Goal: Task Accomplishment & Management: Manage account settings

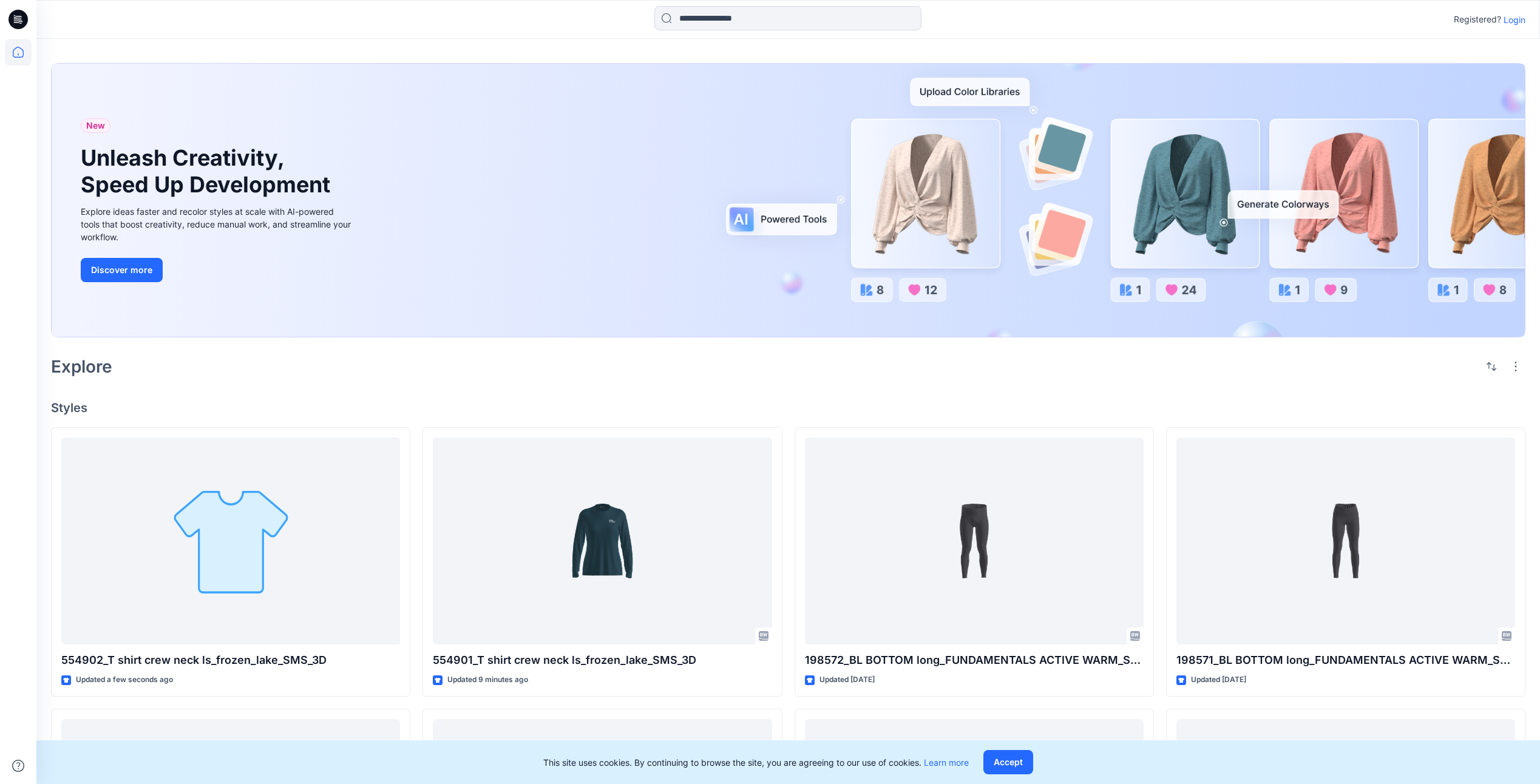
click at [1517, 21] on p "Login" at bounding box center [1514, 20] width 22 height 13
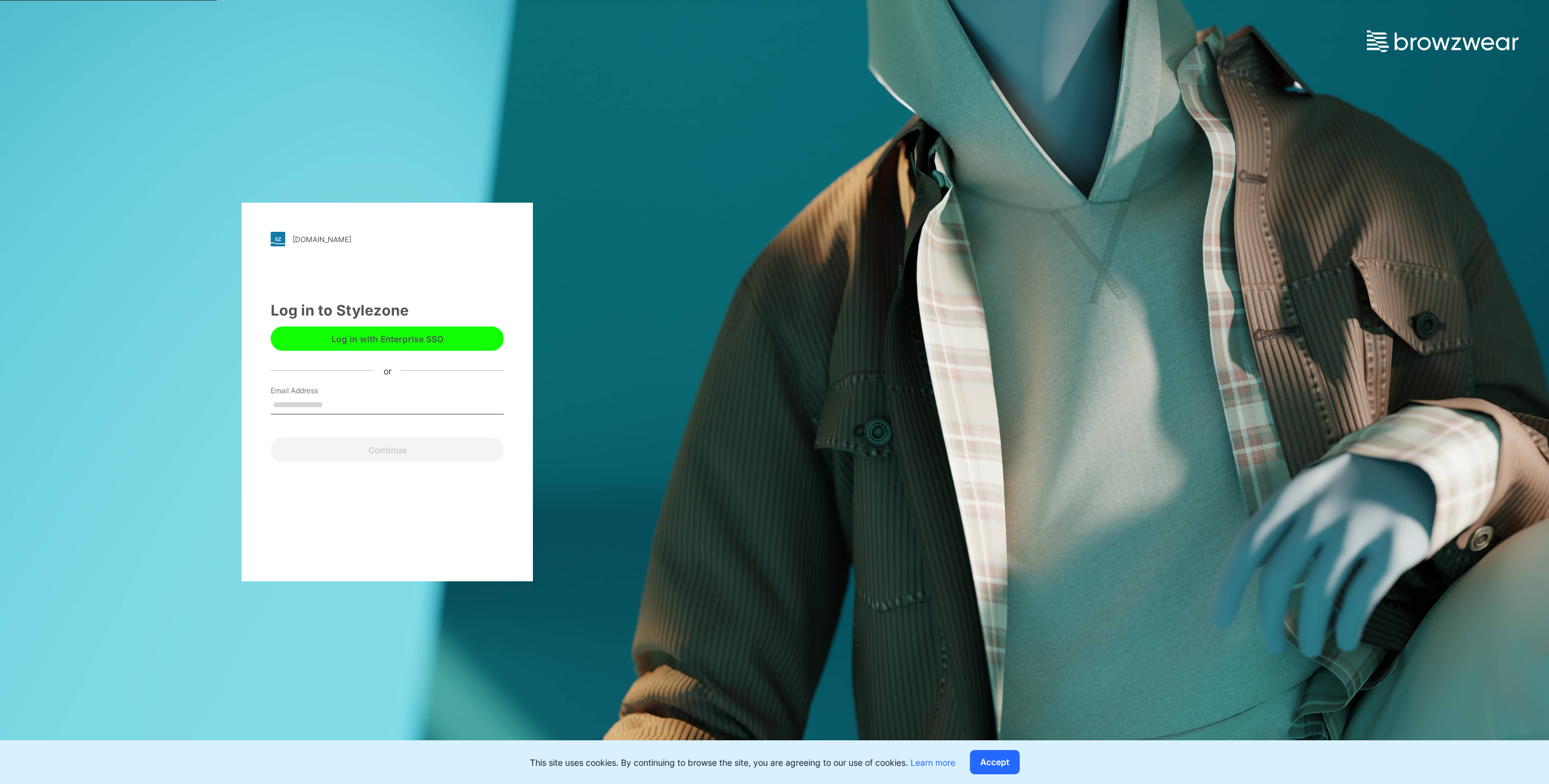
click at [389, 401] on input "Email Address" at bounding box center [387, 405] width 233 height 19
type input "**********"
click at [385, 456] on button "Continue" at bounding box center [387, 450] width 233 height 25
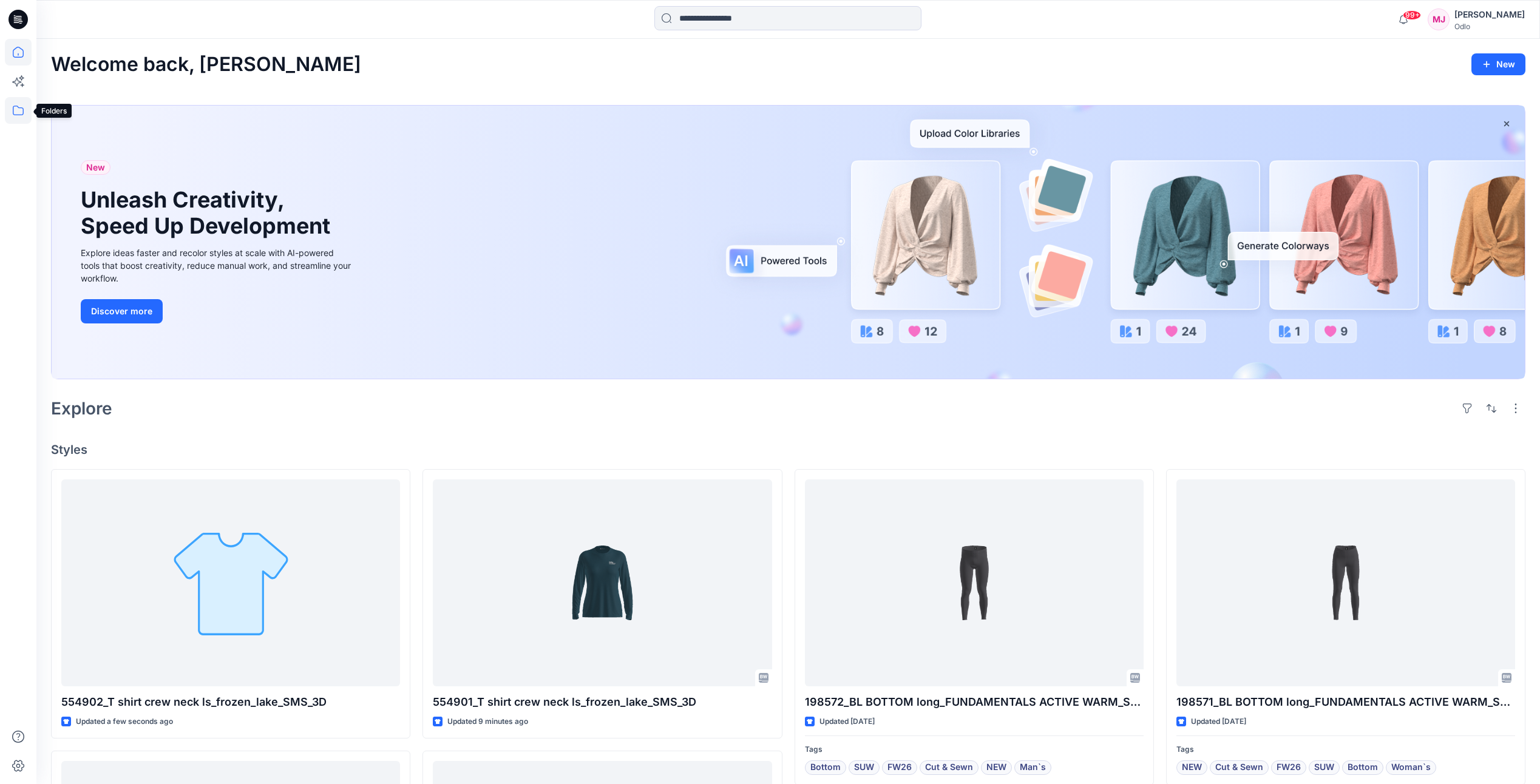
click at [25, 108] on icon at bounding box center [18, 110] width 27 height 27
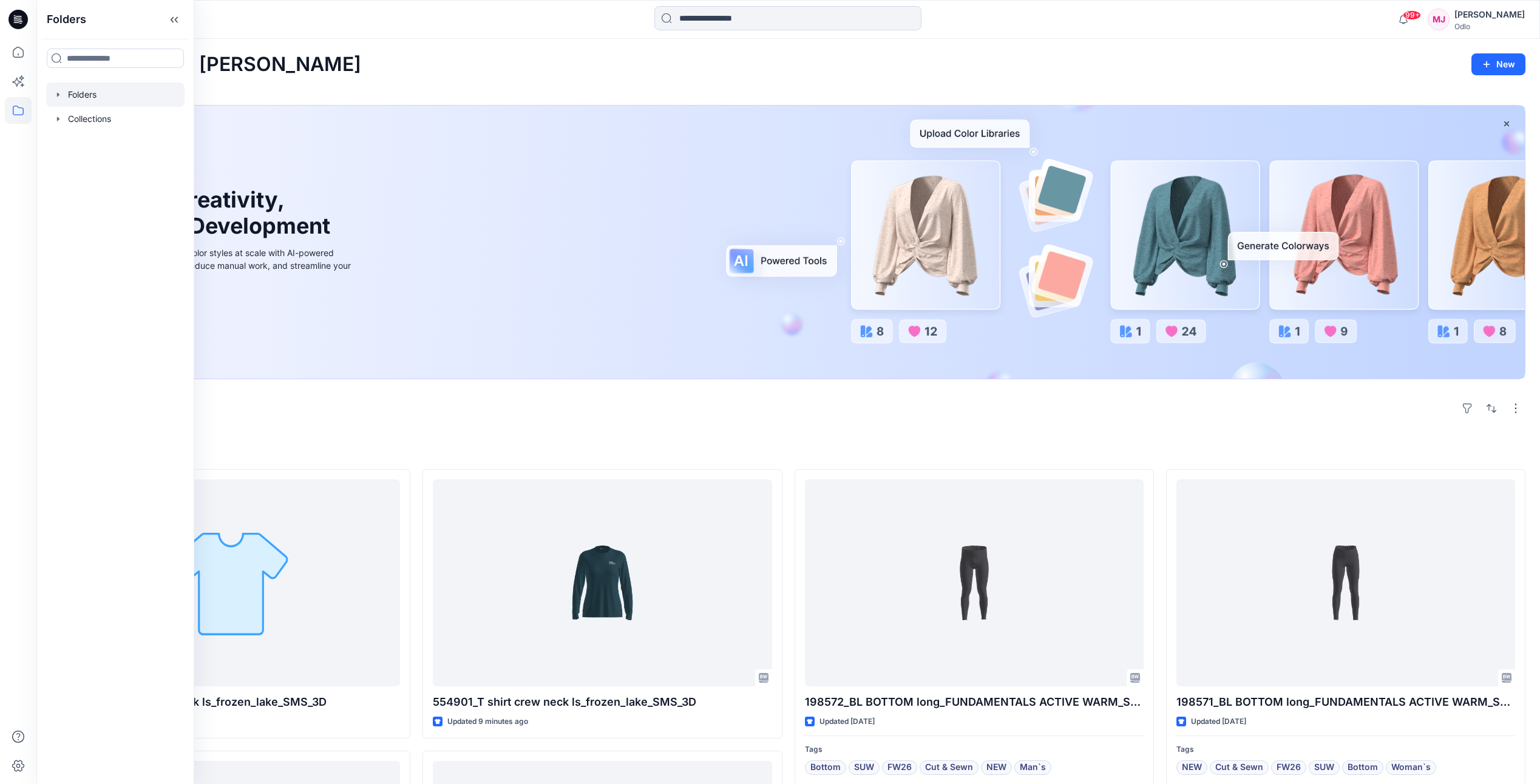
click at [65, 97] on div at bounding box center [115, 94] width 139 height 25
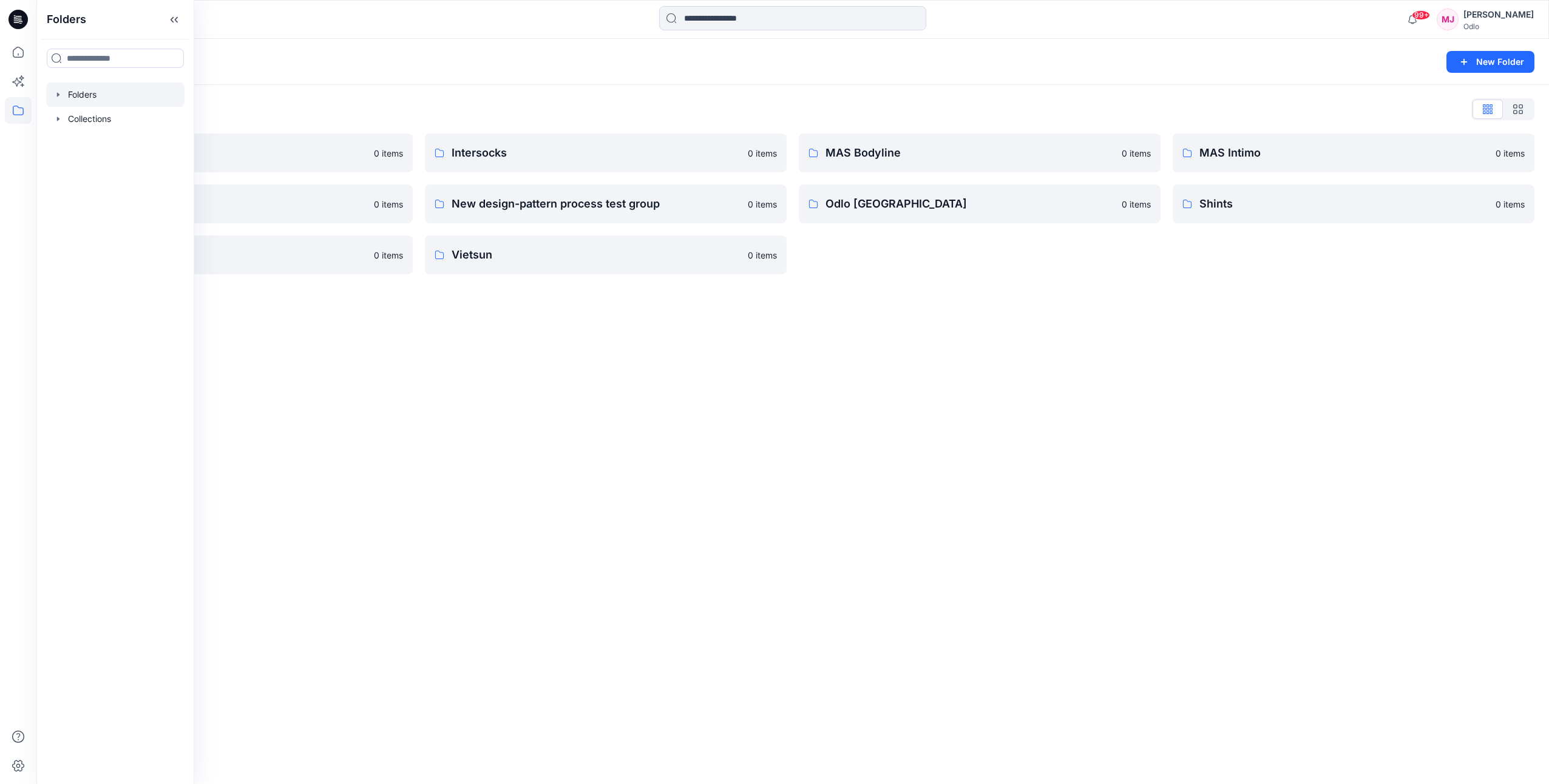
click at [396, 368] on div "Folders New Folder Folders List Gennex, Tayeh 0 items Memteks 0 items Sportstex…" at bounding box center [792, 411] width 1513 height 746
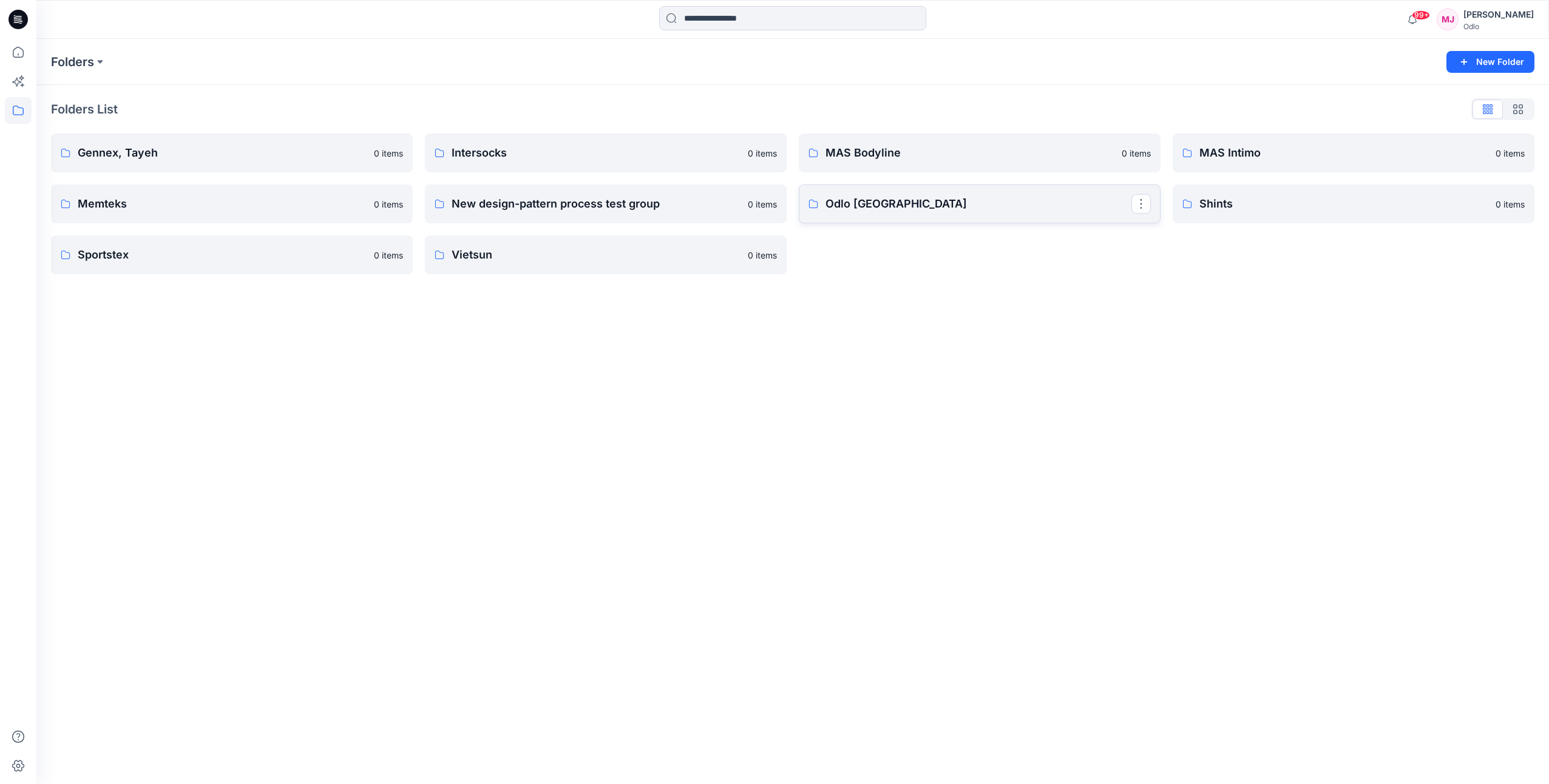
click at [860, 206] on p "Odlo [GEOGRAPHIC_DATA]" at bounding box center [978, 204] width 306 height 17
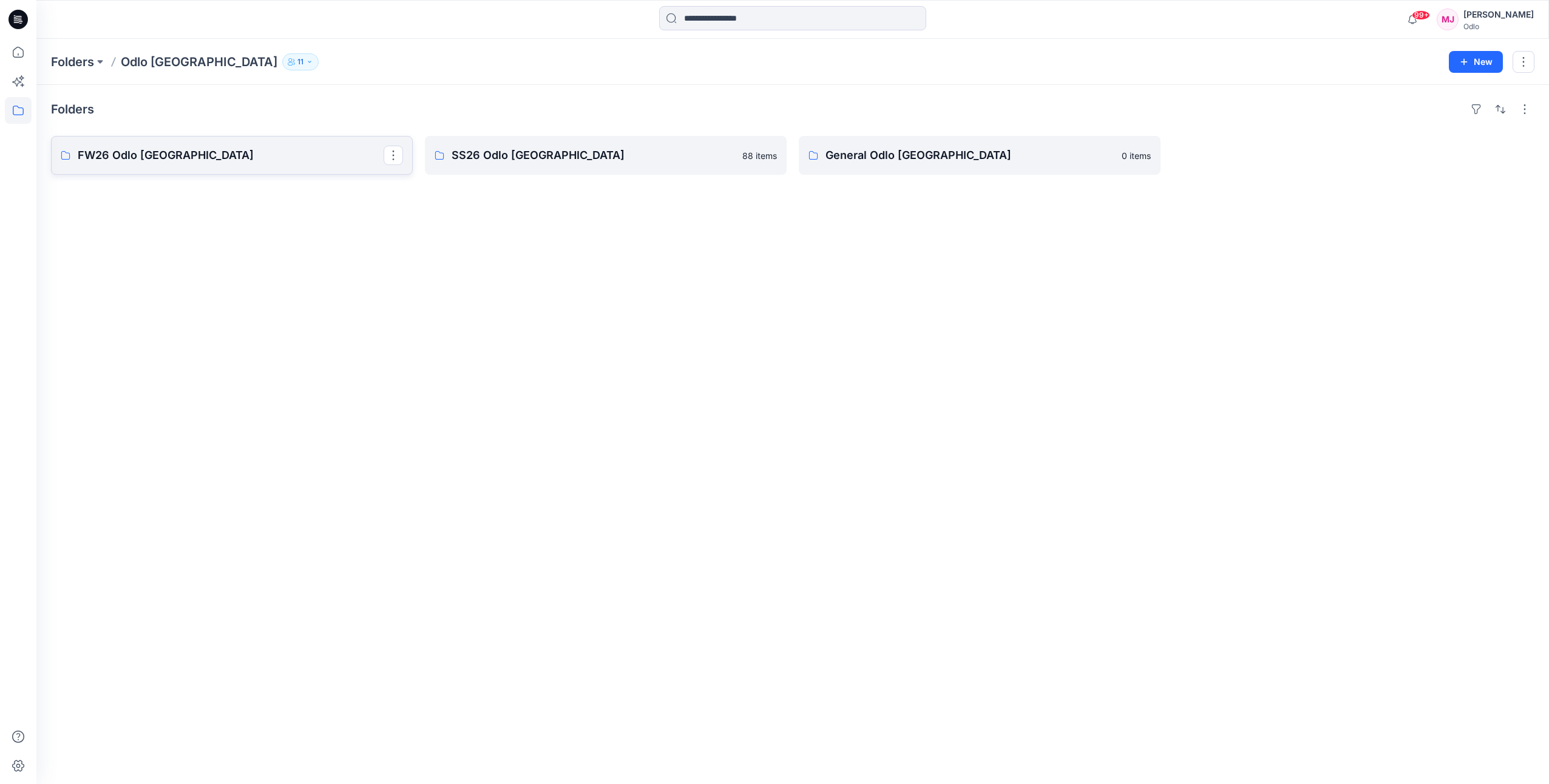
click at [200, 163] on p "FW26 Odlo [GEOGRAPHIC_DATA]" at bounding box center [230, 154] width 306 height 17
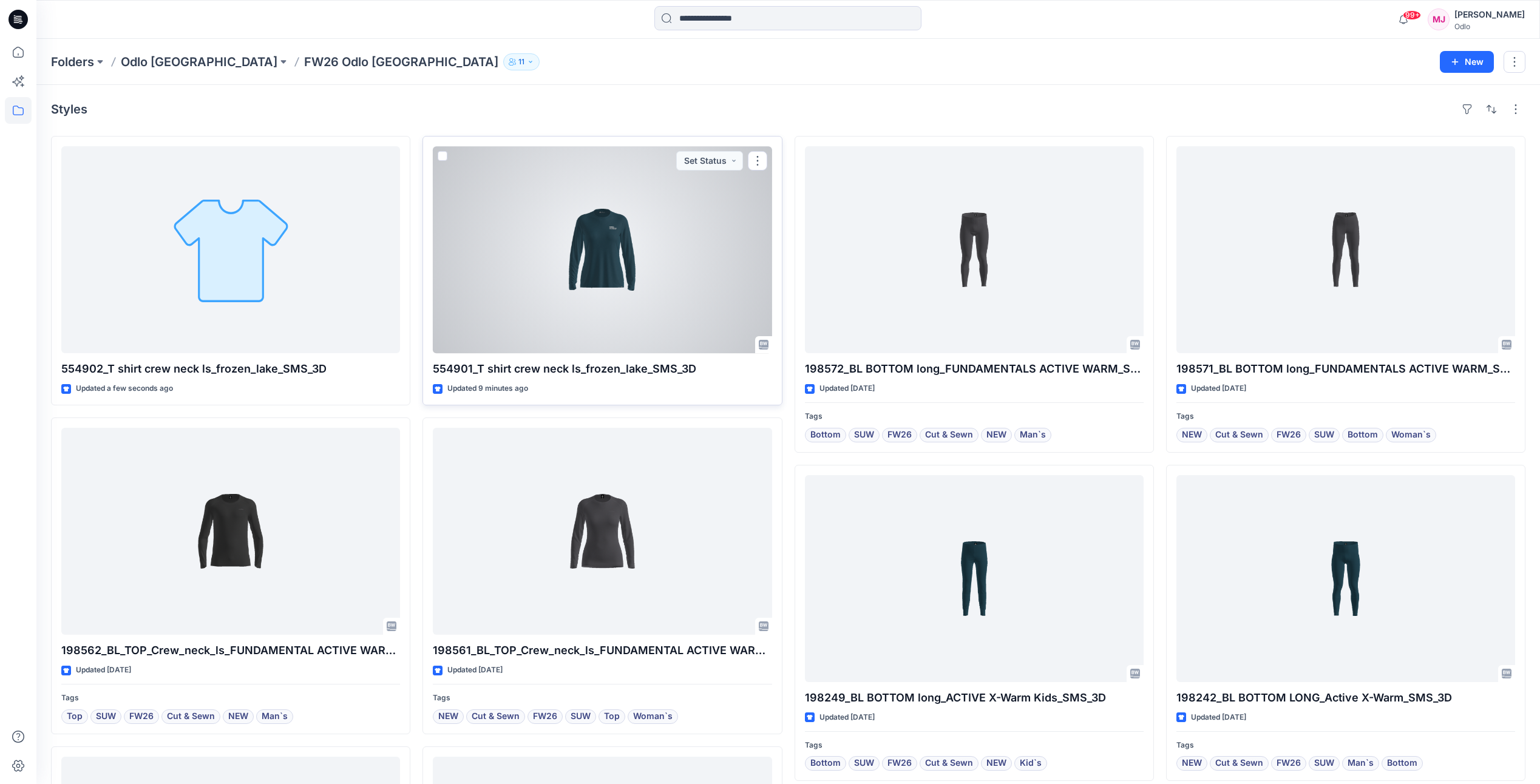
click at [588, 247] on div at bounding box center [602, 250] width 339 height 207
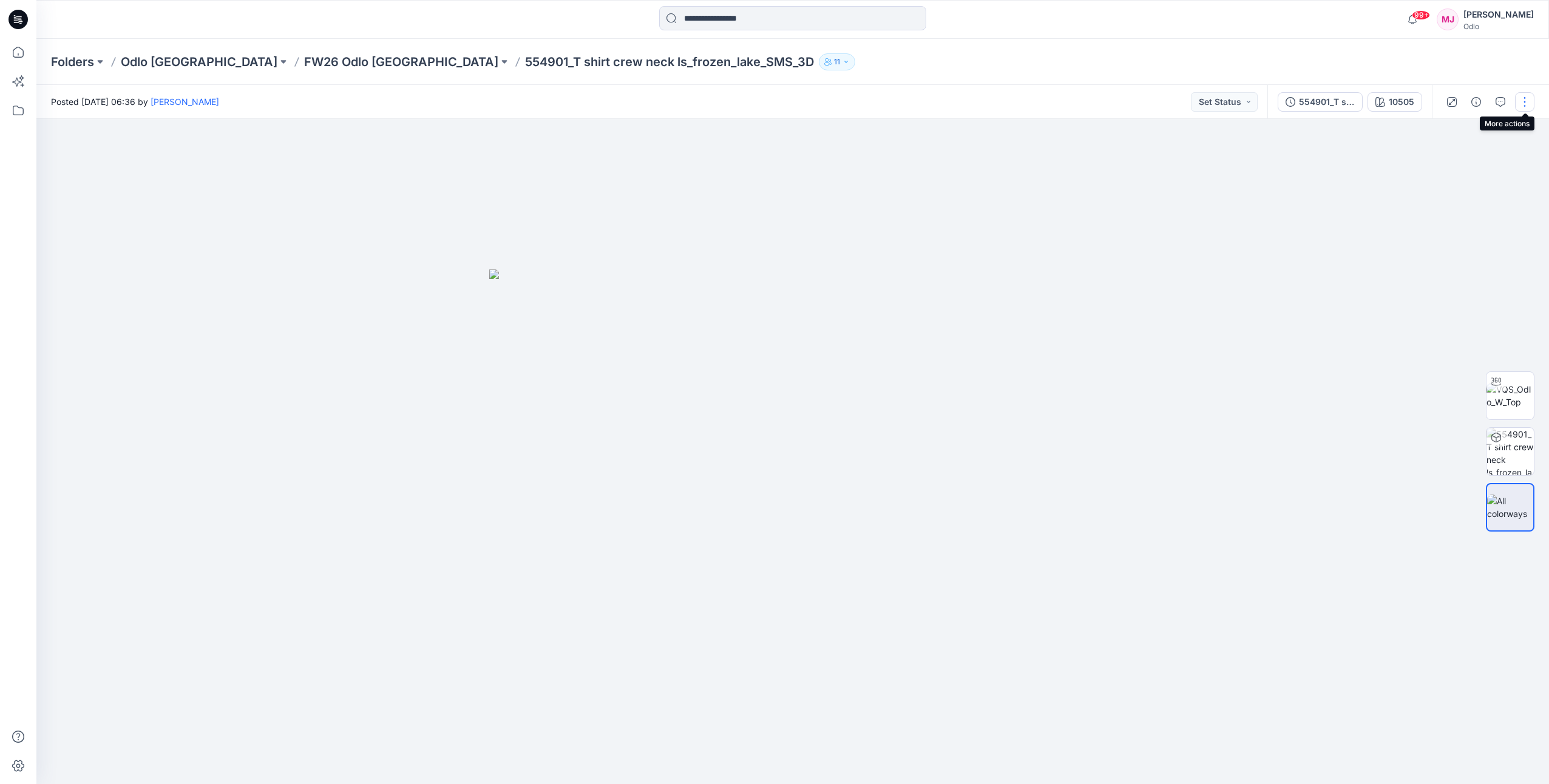
click at [1524, 109] on button "button" at bounding box center [1525, 102] width 20 height 20
click at [1488, 165] on button "Edit" at bounding box center [1474, 163] width 112 height 23
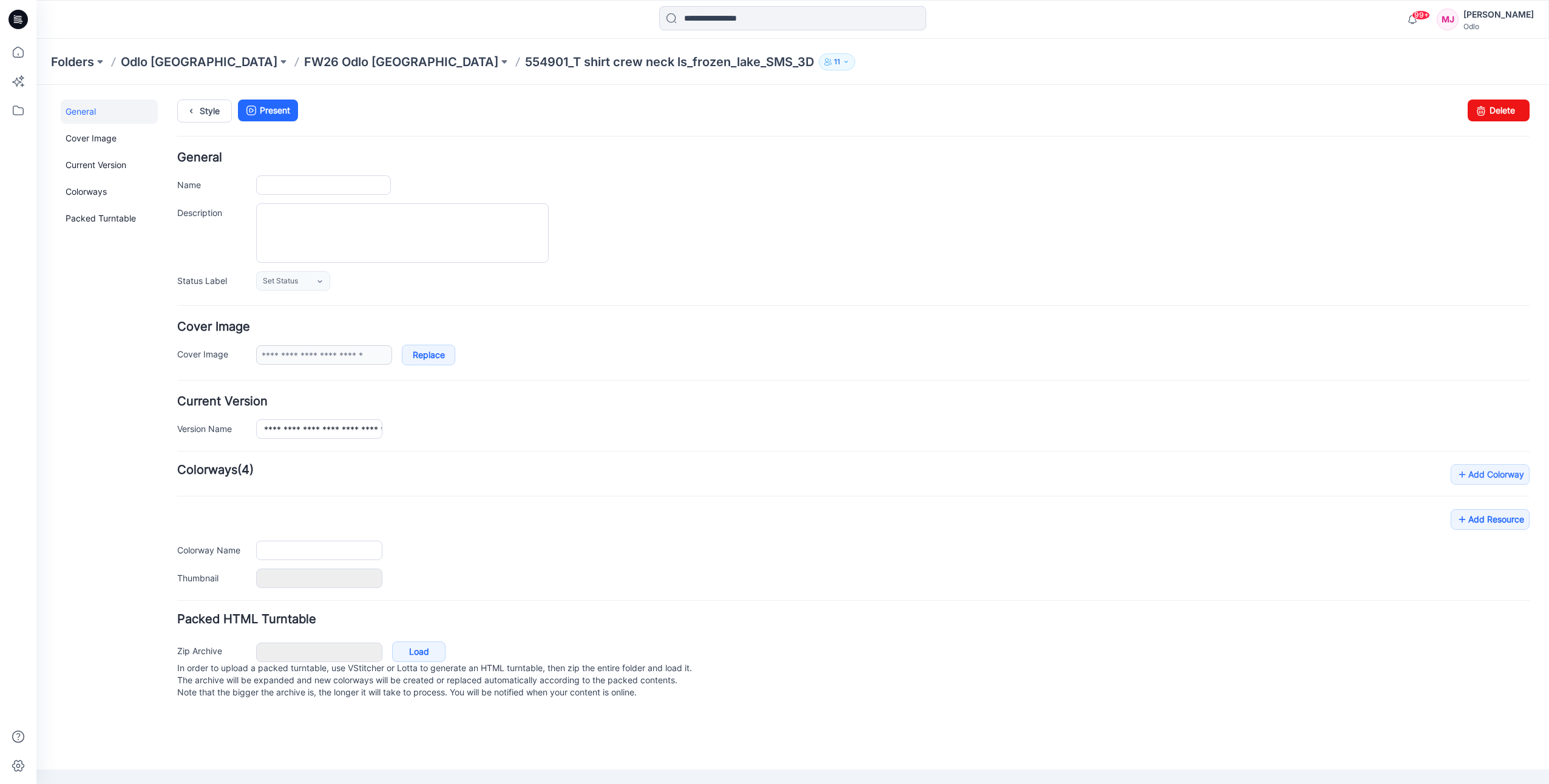
type input "**********"
type input "*****"
type input "**********"
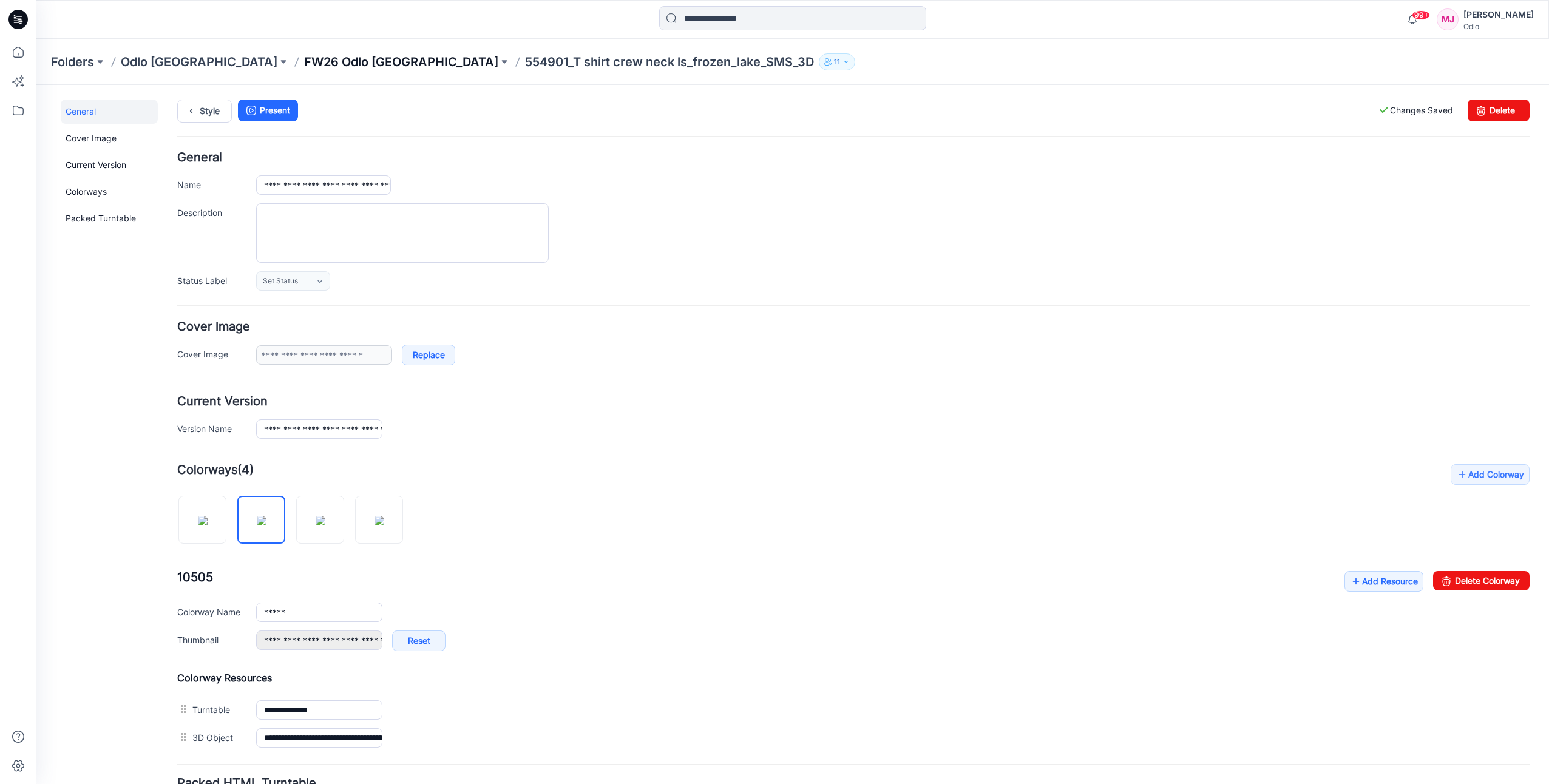
click at [326, 64] on p "FW26 Odlo [GEOGRAPHIC_DATA]" at bounding box center [401, 61] width 194 height 17
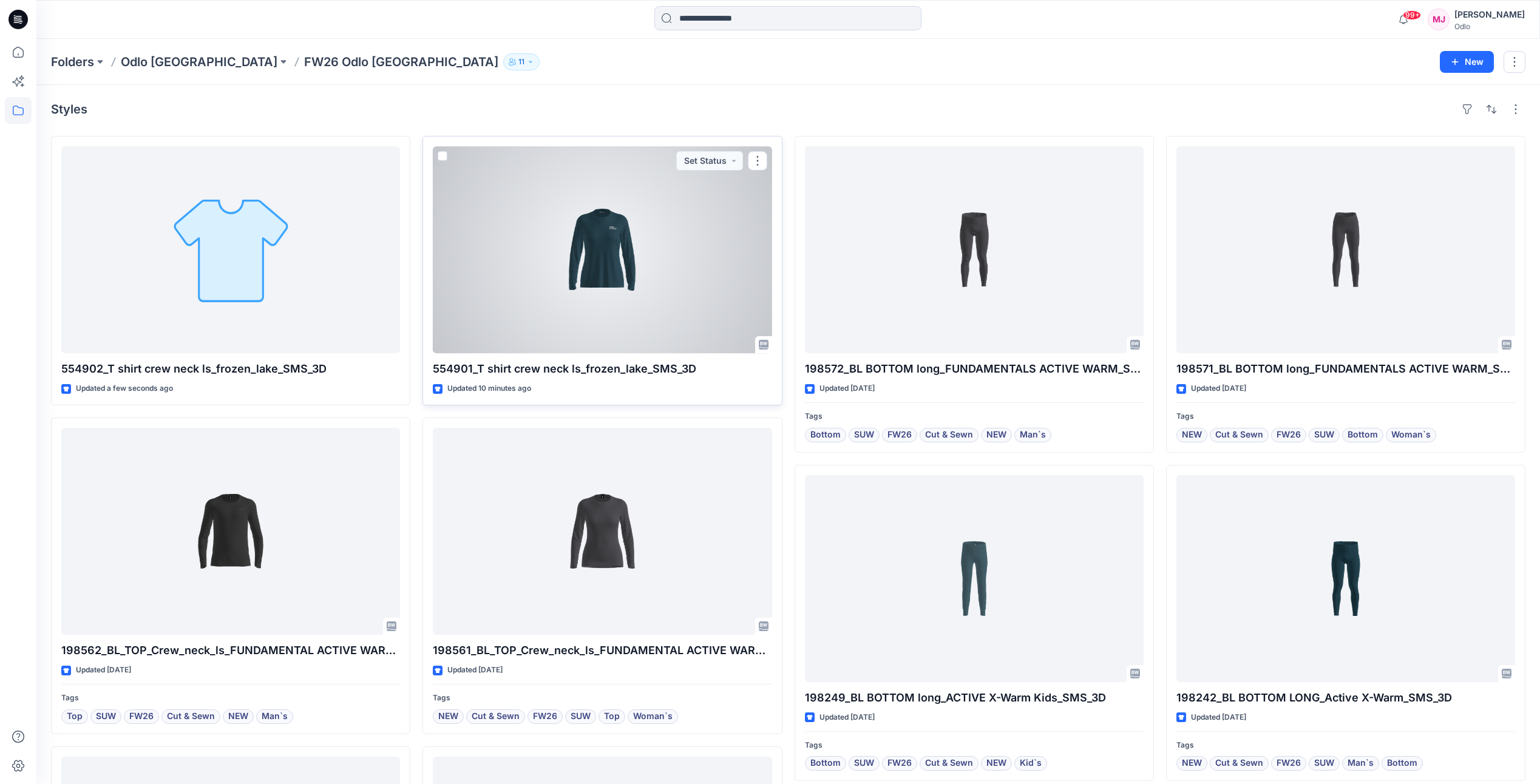
click at [665, 266] on div at bounding box center [602, 250] width 339 height 207
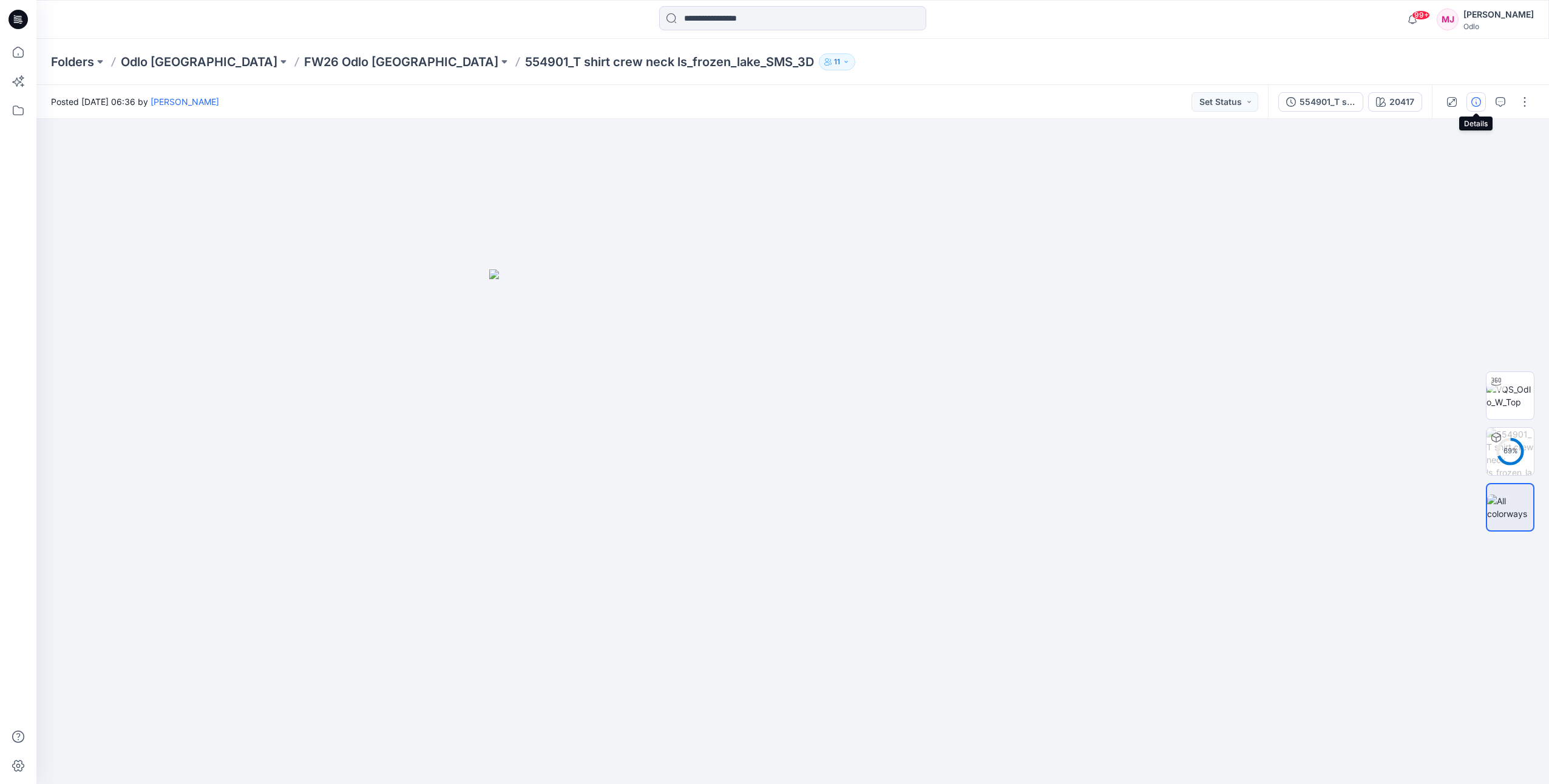
click at [1473, 107] on button "button" at bounding box center [1477, 102] width 20 height 20
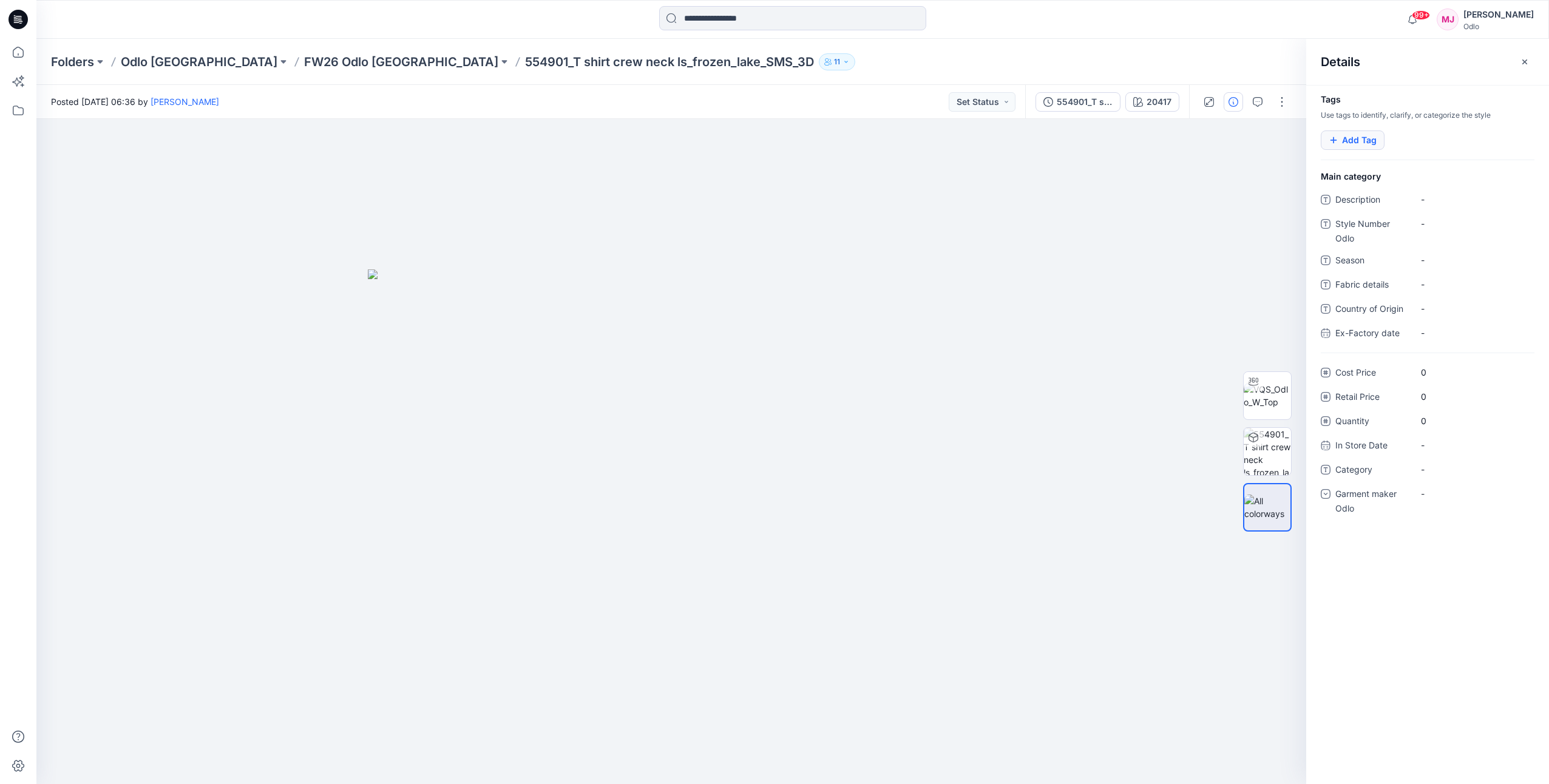
click at [1364, 139] on button "Add Tag" at bounding box center [1353, 141] width 64 height 20
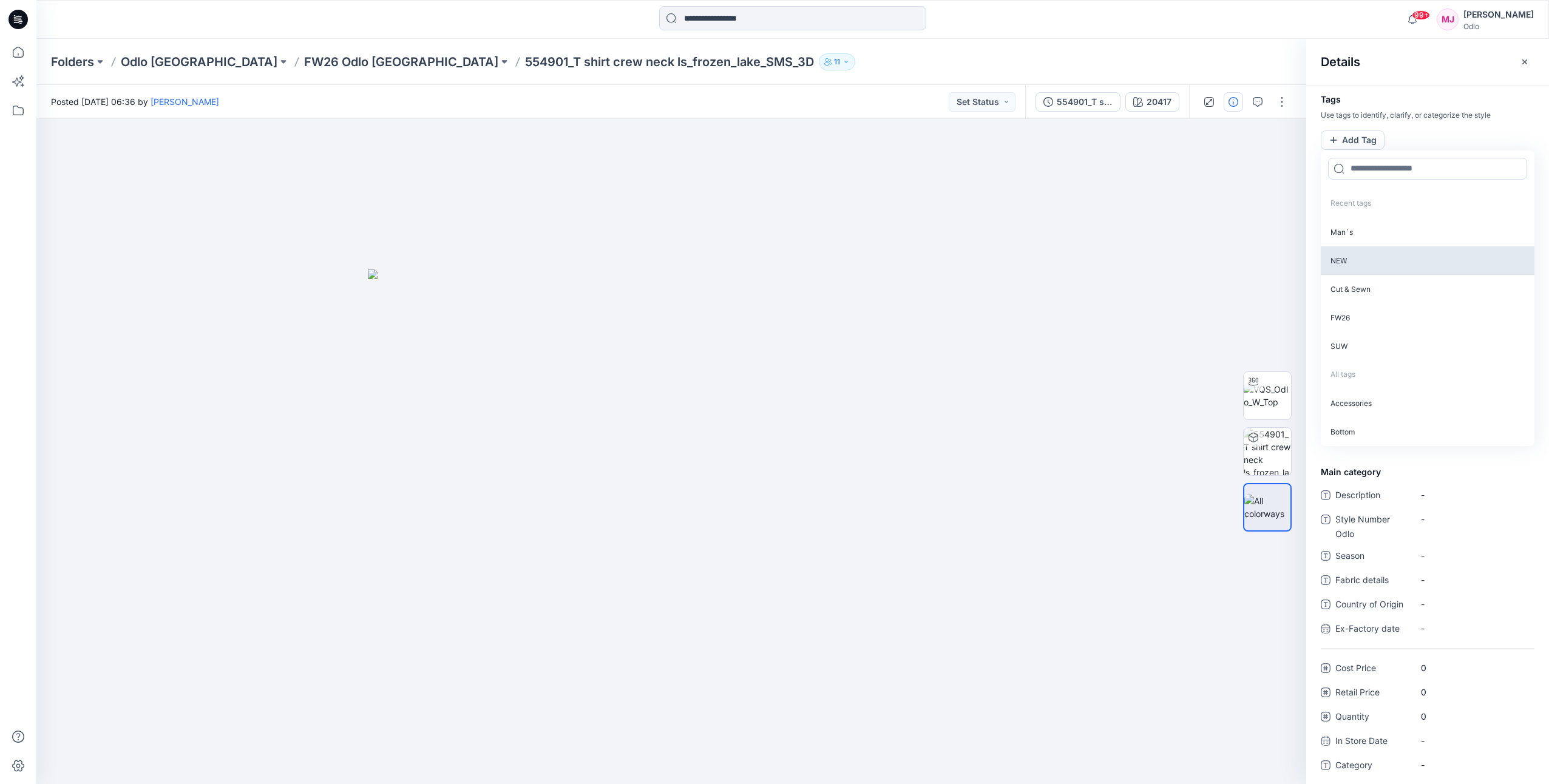
click at [1367, 260] on p "NEW" at bounding box center [1428, 260] width 214 height 29
click at [1367, 261] on p "Cut & Sewn" at bounding box center [1428, 259] width 214 height 29
click at [1367, 261] on p "FW26" at bounding box center [1428, 259] width 214 height 29
click at [1362, 322] on p "Woman`s" at bounding box center [1428, 316] width 214 height 29
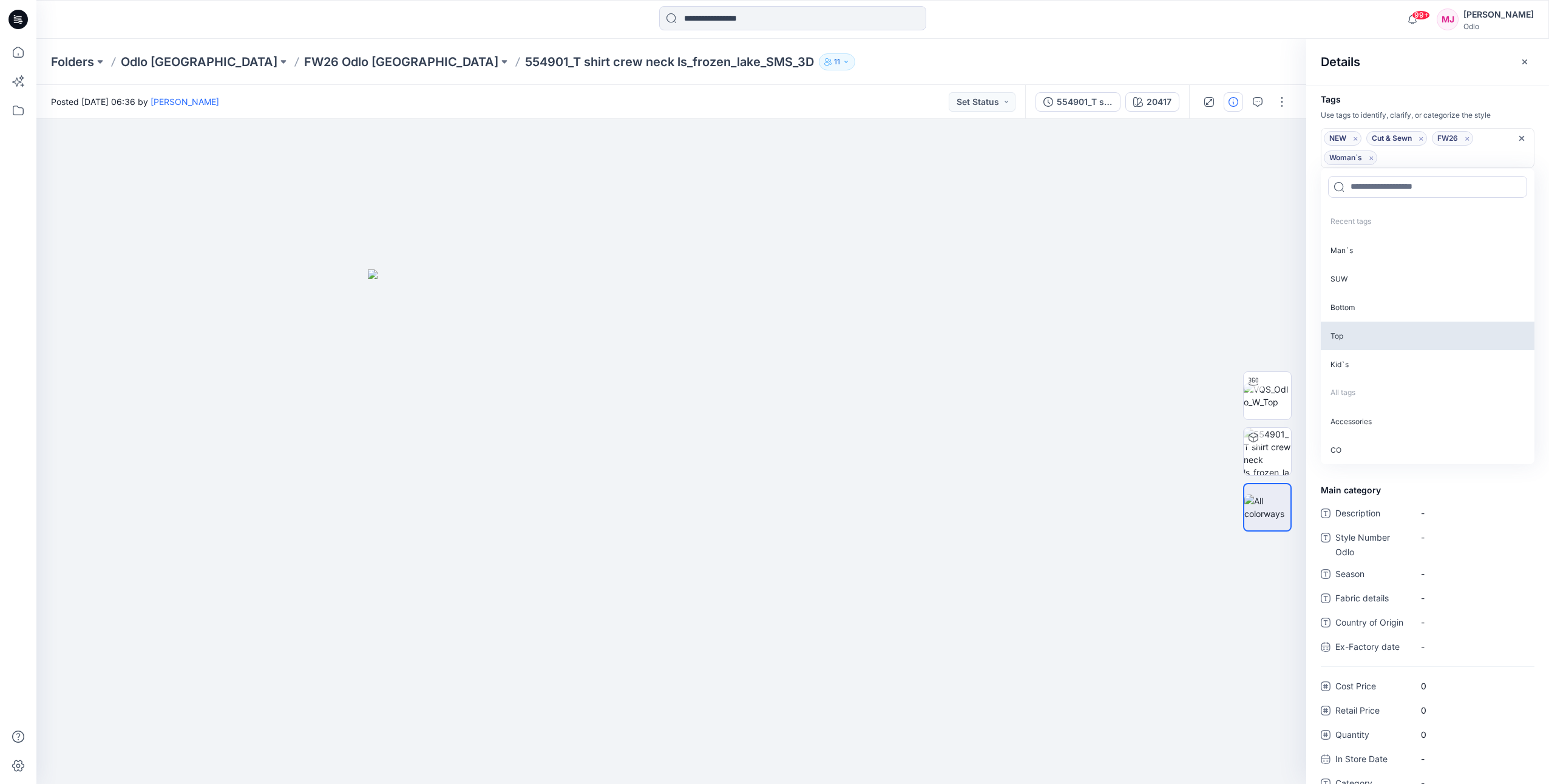
click at [1361, 327] on p "Top" at bounding box center [1428, 335] width 214 height 29
click at [1372, 408] on p "Outdoor" at bounding box center [1428, 410] width 214 height 29
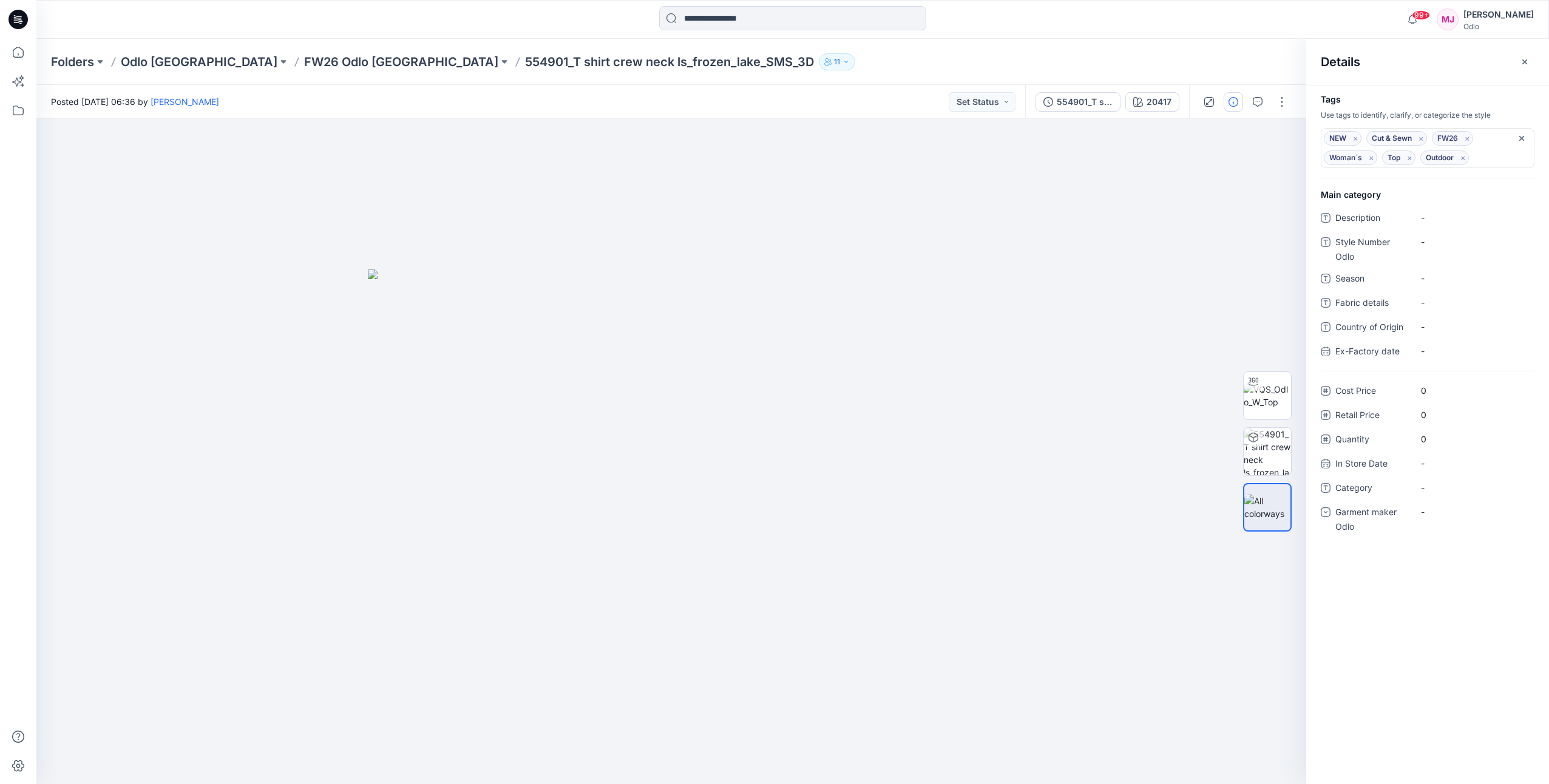
click at [1423, 86] on div "Tags Use tags to identify, clarify, or categorize the style NEW Remove tag Cut …" at bounding box center [1428, 434] width 243 height 699
click at [1441, 243] on Odlo "-" at bounding box center [1473, 241] width 105 height 13
type textarea "******"
click at [1452, 520] on div "-" at bounding box center [1473, 513] width 121 height 20
click at [1455, 581] on div "Odlo [GEOGRAPHIC_DATA]" at bounding box center [1474, 587] width 116 height 25
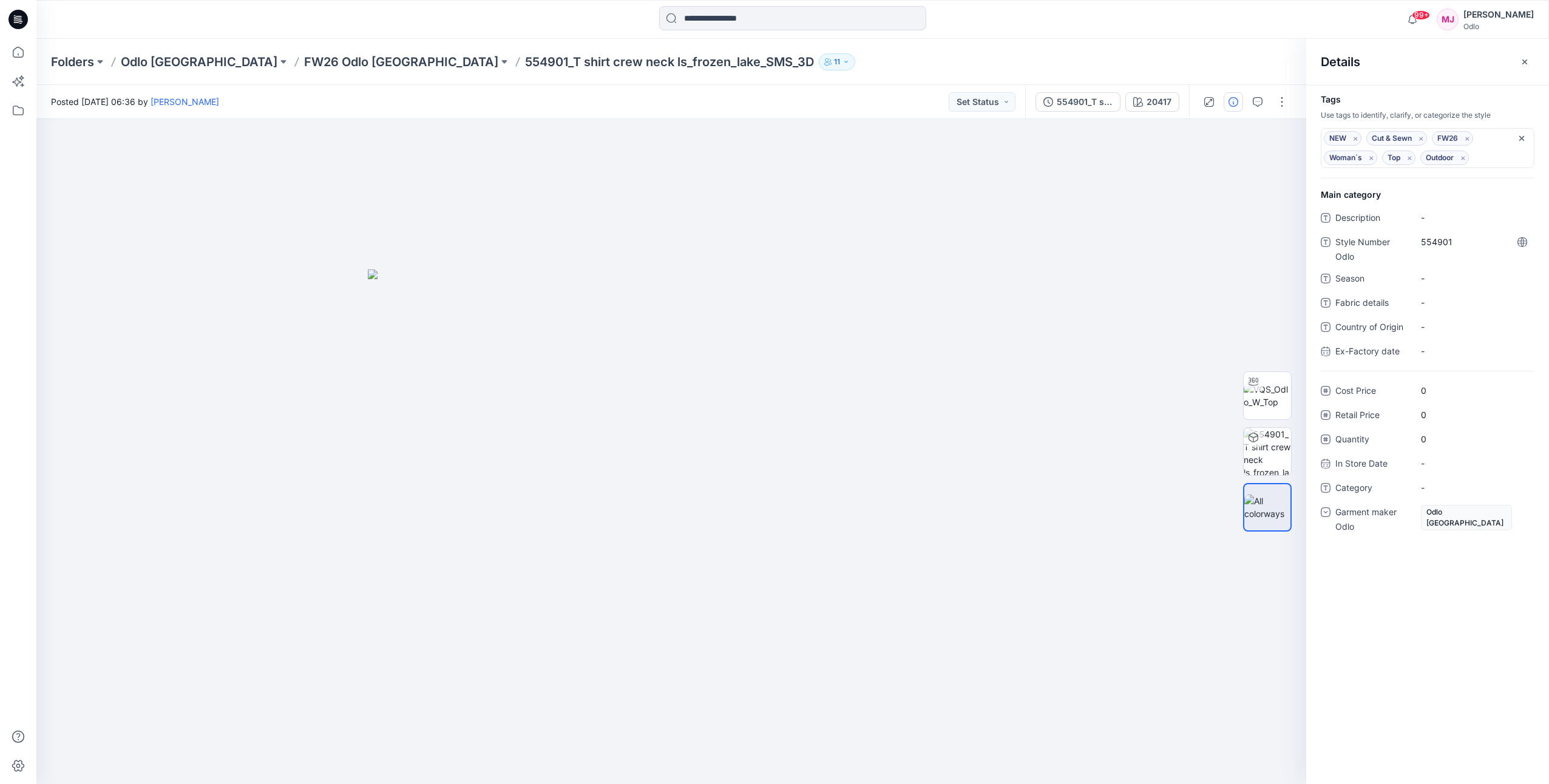
click at [1204, 59] on div "Folders Odlo Romania FW26 Odlo Romania 554901_T shirt crew neck ls_frozen_lake_…" at bounding box center [746, 61] width 1390 height 17
click at [304, 58] on p "FW26 Odlo [GEOGRAPHIC_DATA]" at bounding box center [401, 61] width 194 height 17
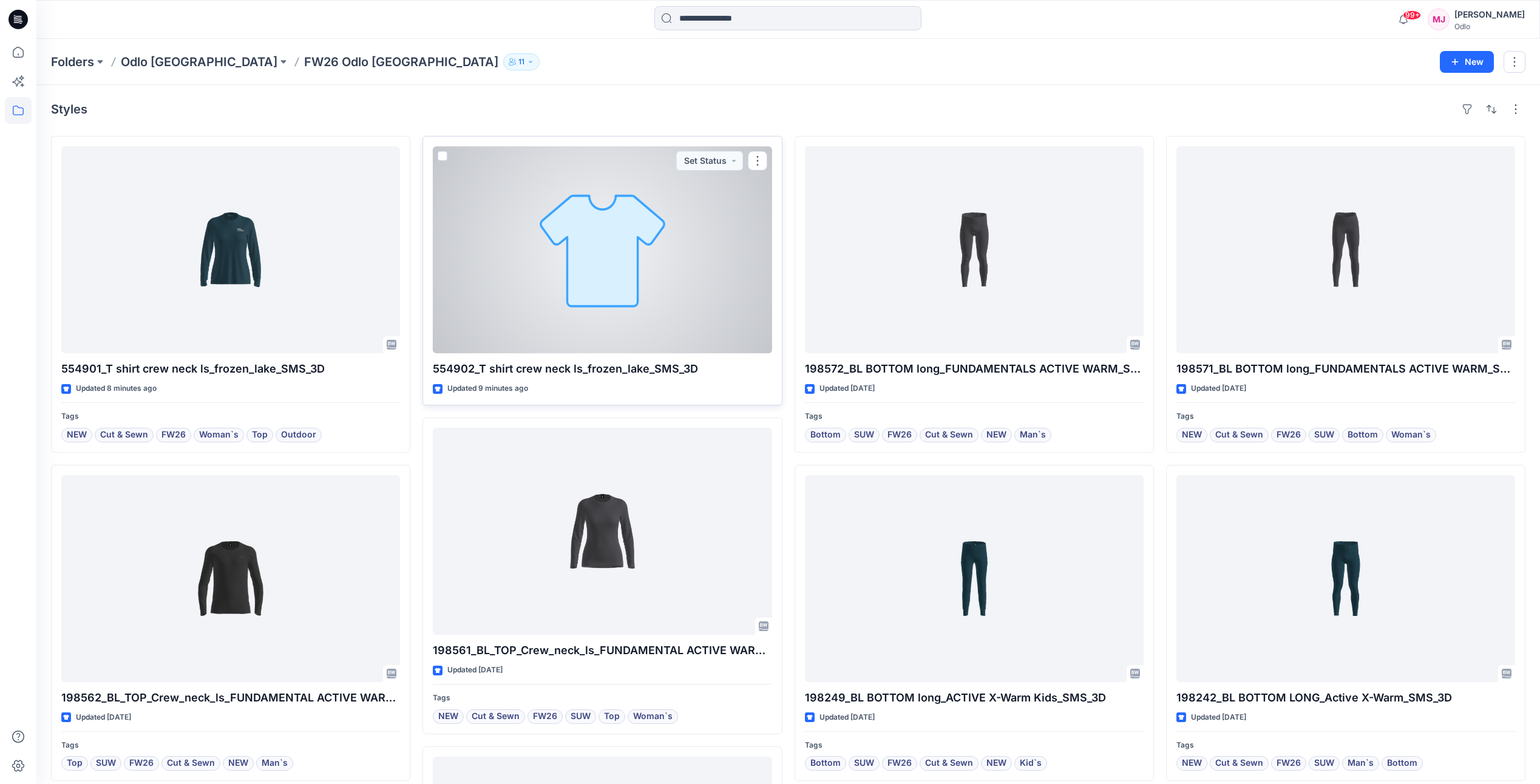
click at [611, 265] on div at bounding box center [602, 250] width 339 height 207
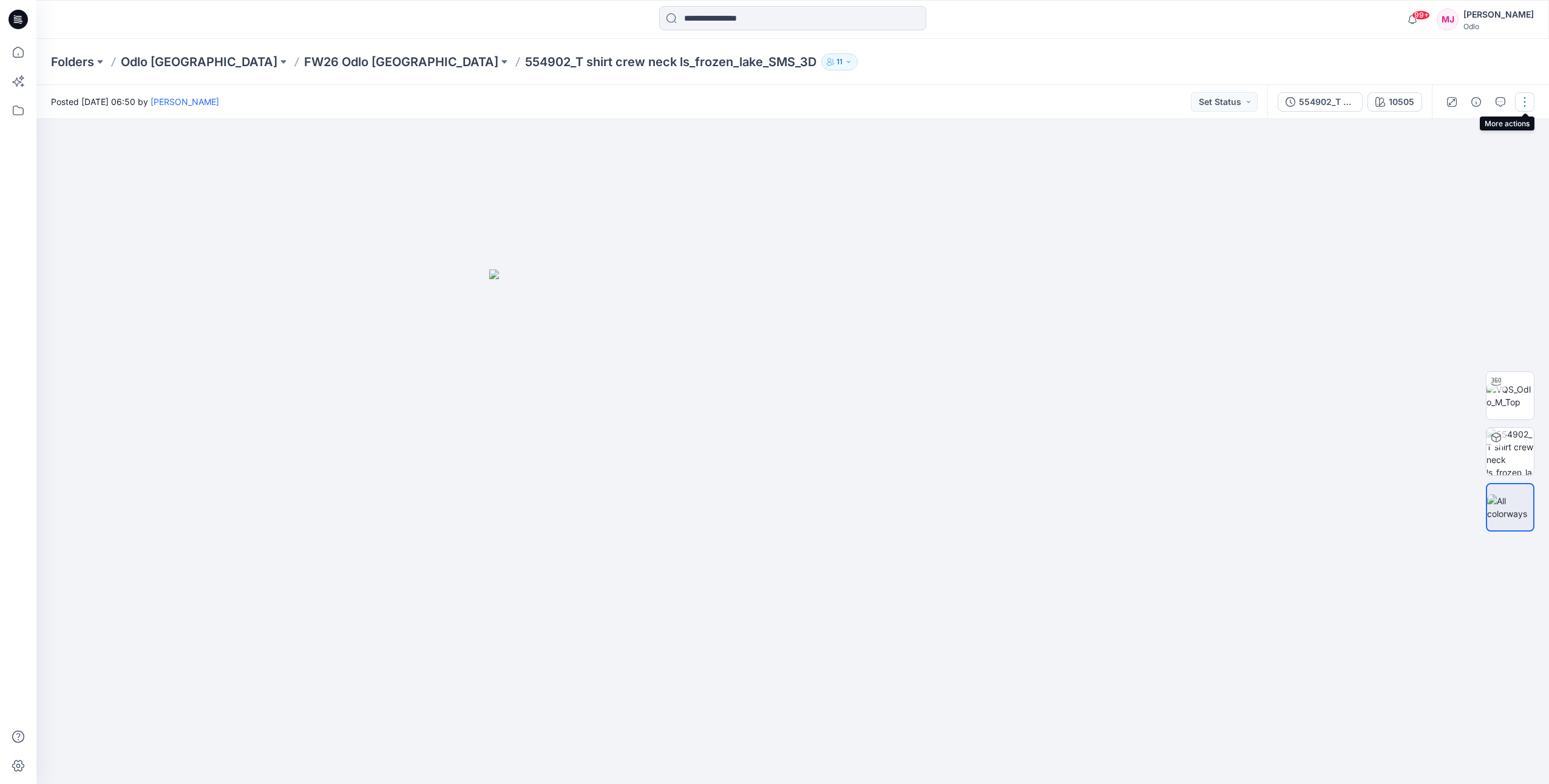
click at [1527, 106] on button "button" at bounding box center [1525, 102] width 20 height 20
click at [1464, 165] on button "Edit" at bounding box center [1474, 163] width 112 height 23
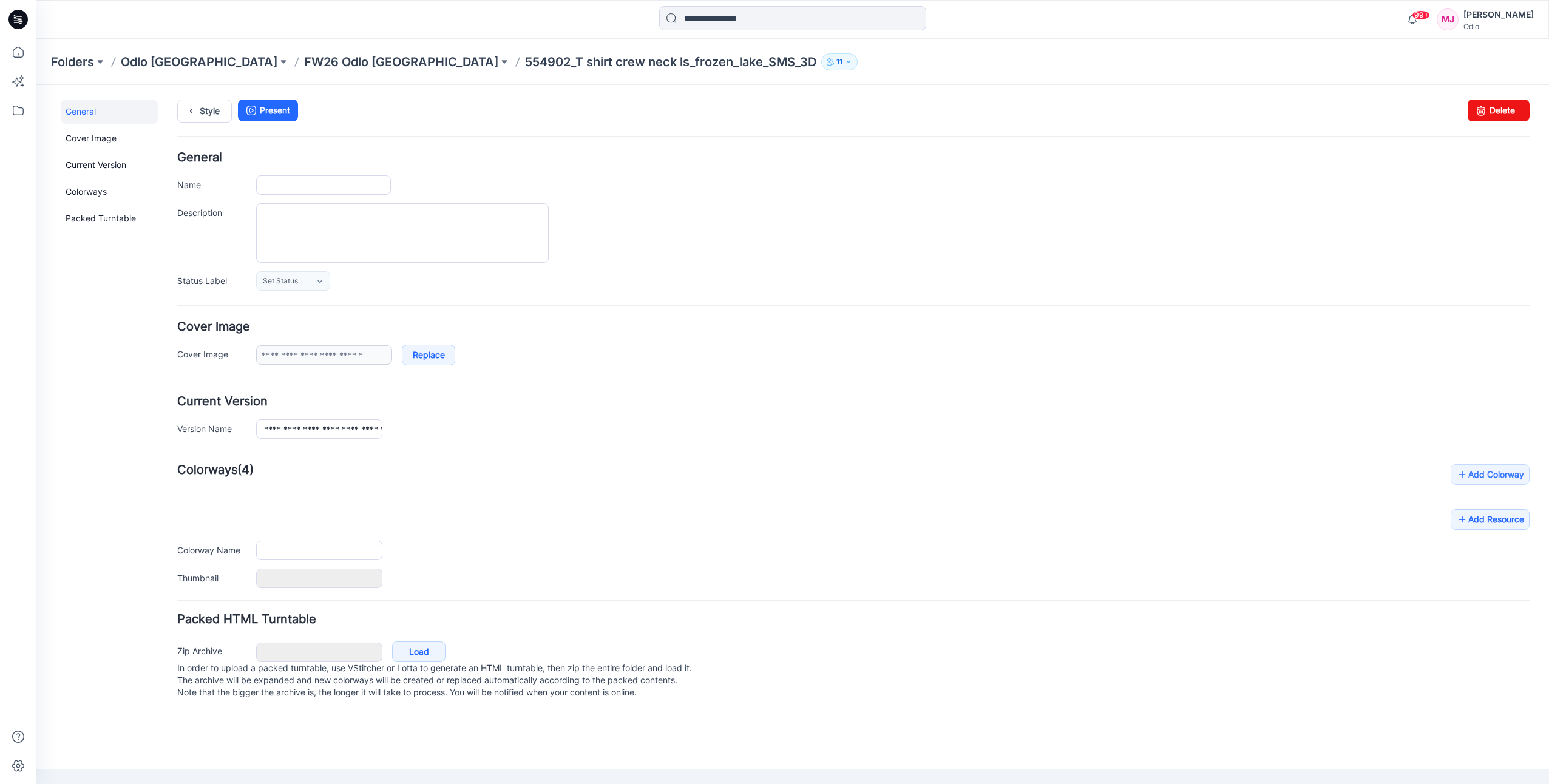
type input "**********"
type input "*****"
type input "**********"
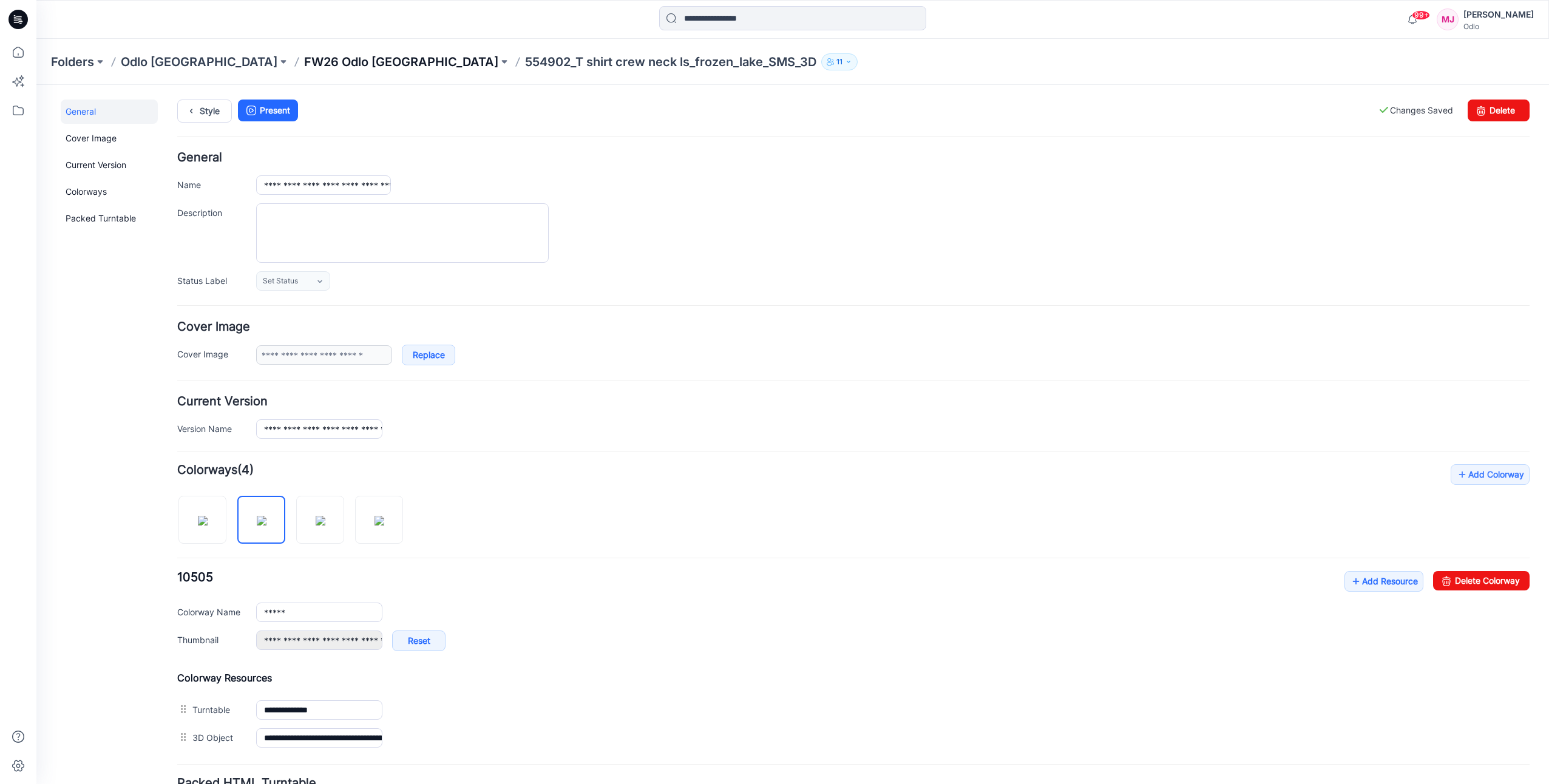
click at [318, 64] on p "FW26 Odlo [GEOGRAPHIC_DATA]" at bounding box center [401, 61] width 194 height 17
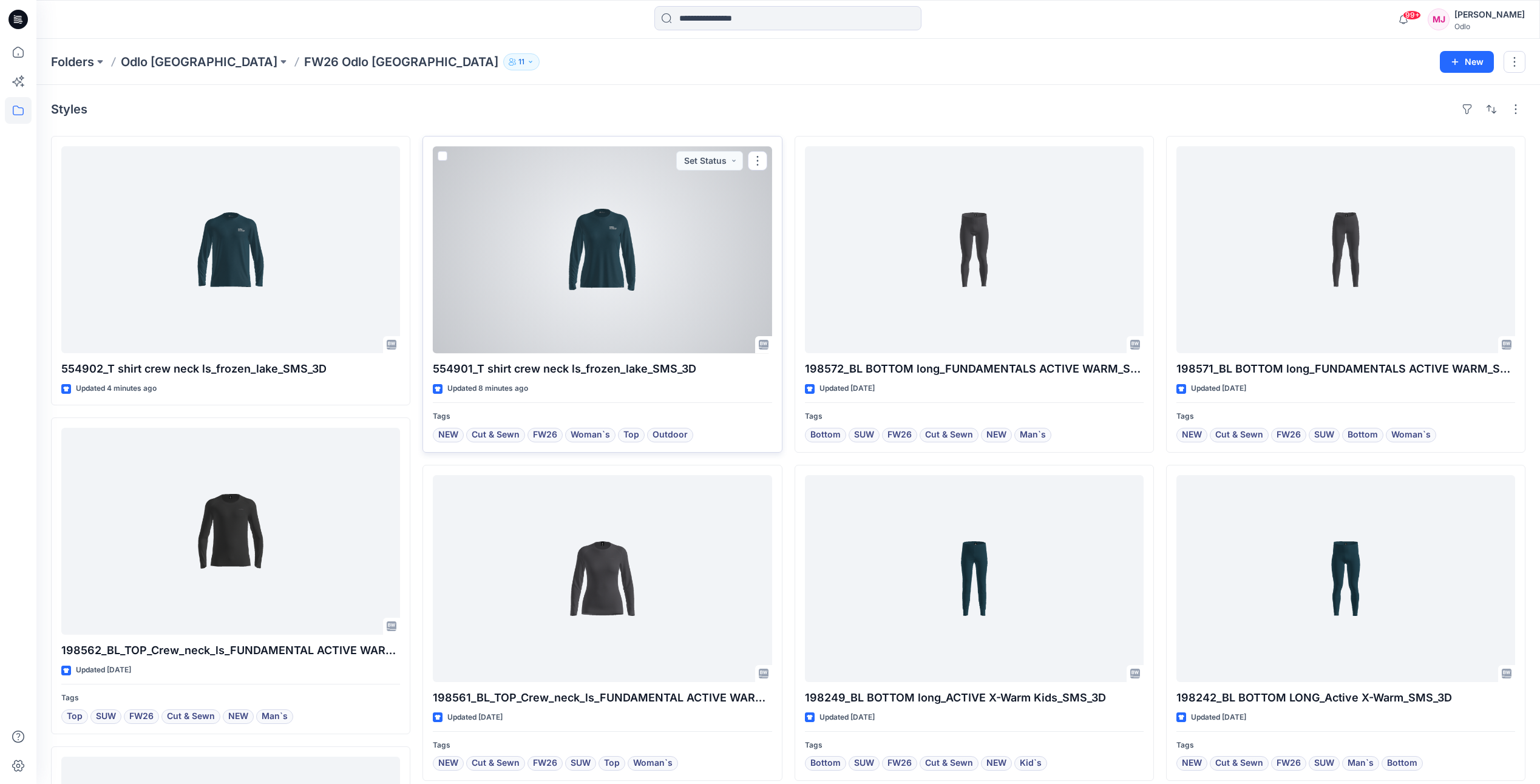
click at [642, 272] on div at bounding box center [602, 250] width 339 height 207
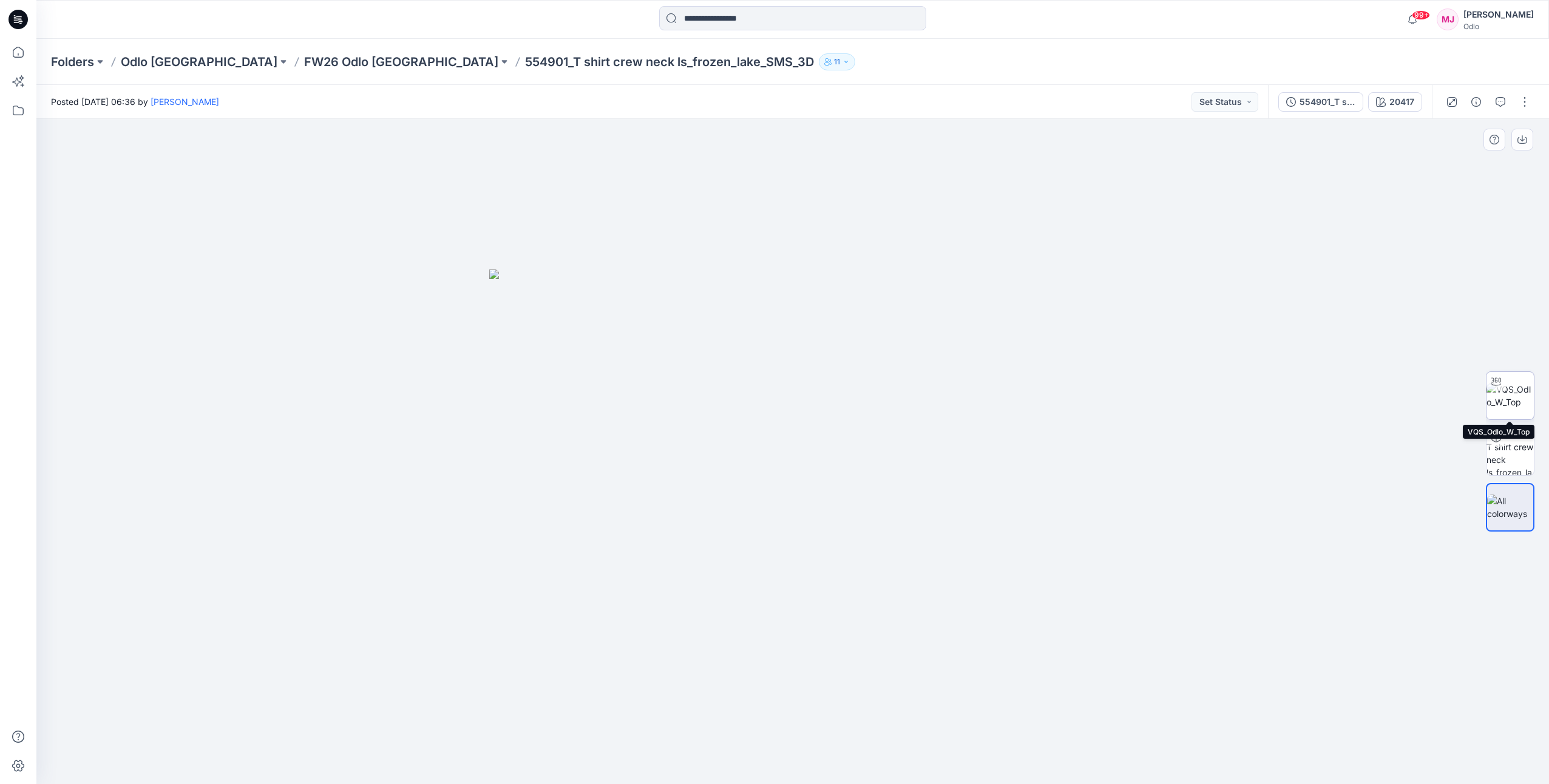
click at [1517, 395] on img at bounding box center [1511, 395] width 47 height 26
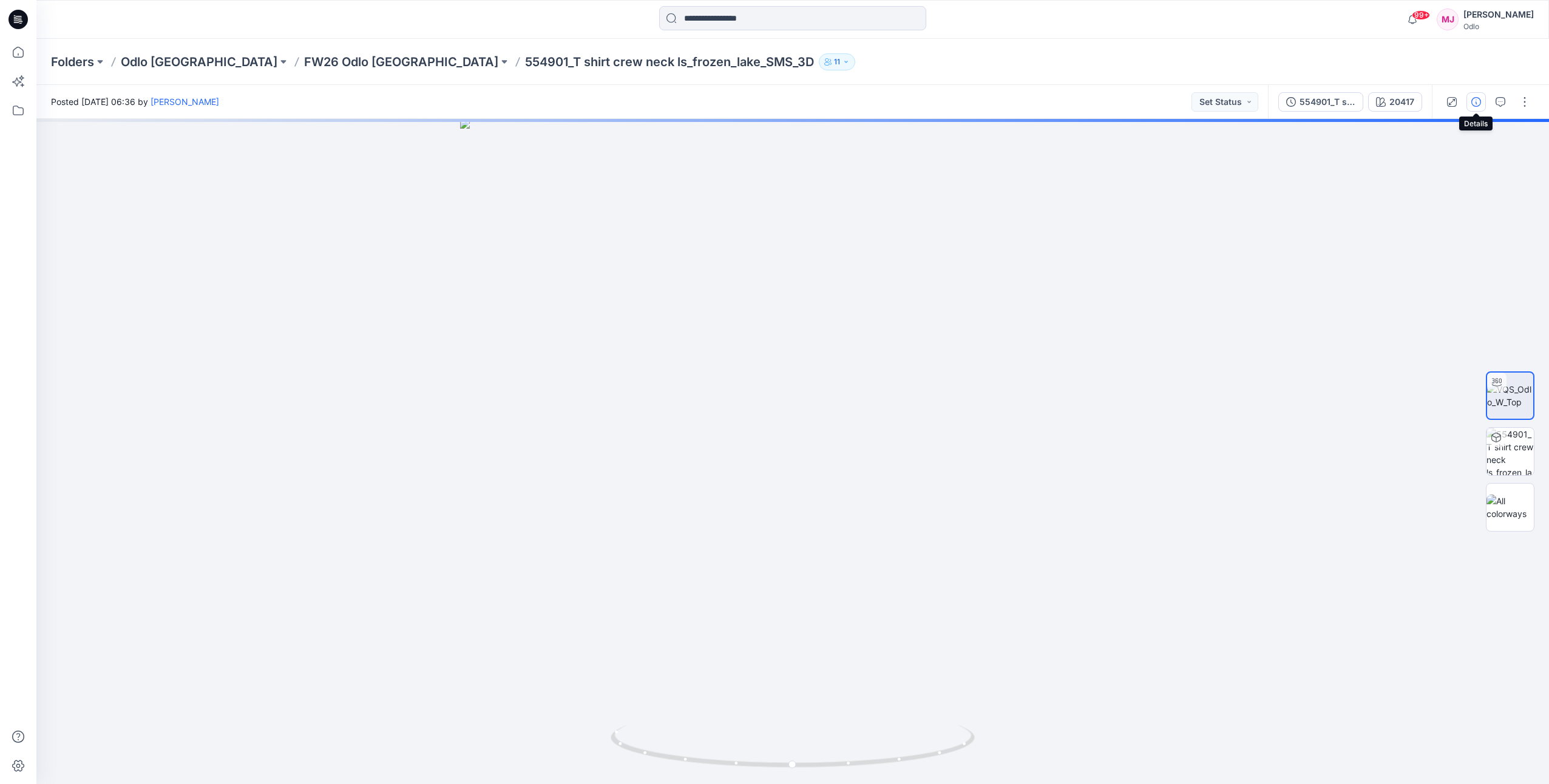
click at [1477, 107] on button "button" at bounding box center [1477, 102] width 20 height 20
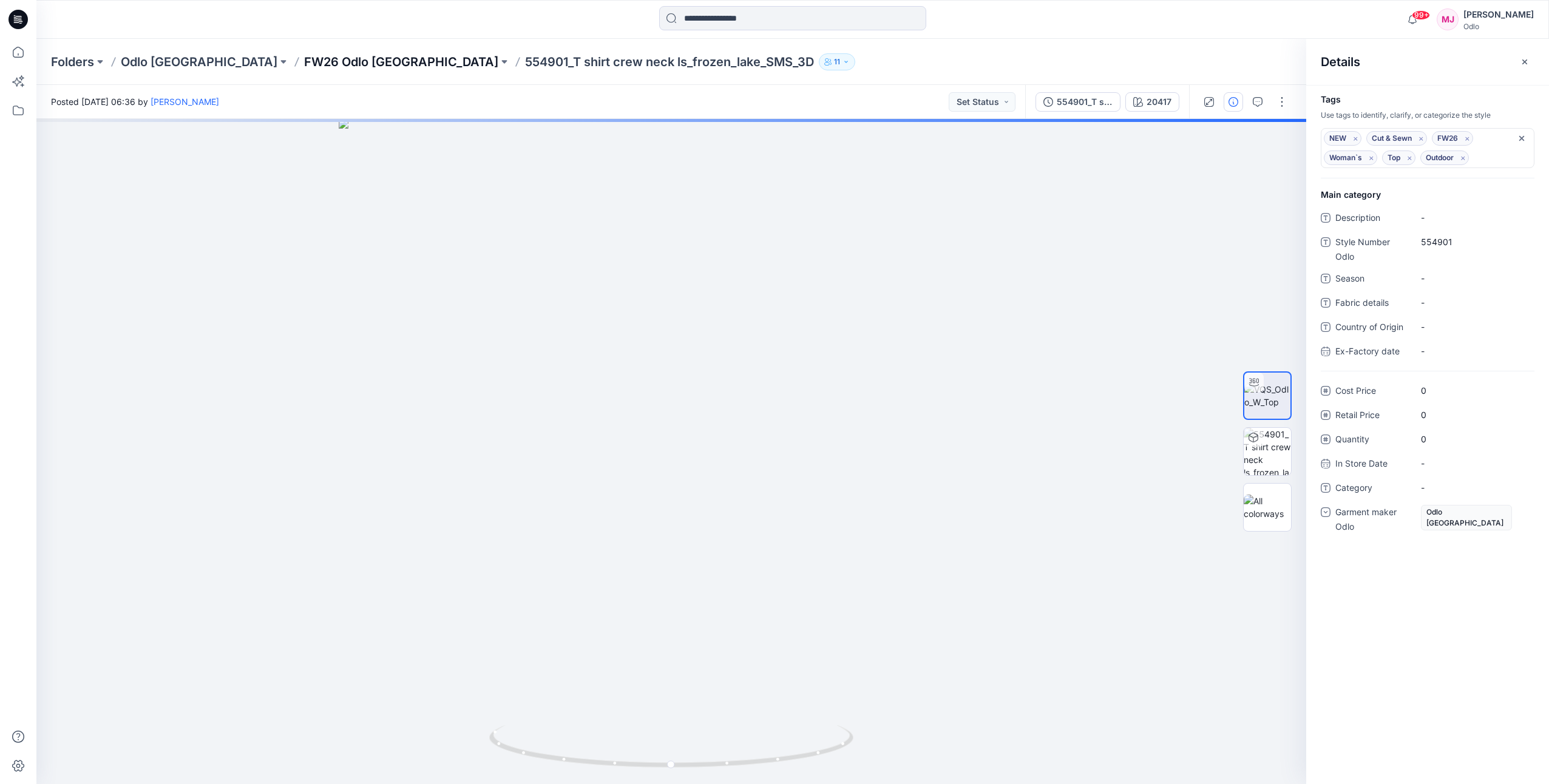
click at [321, 59] on p "FW26 Odlo [GEOGRAPHIC_DATA]" at bounding box center [401, 61] width 194 height 17
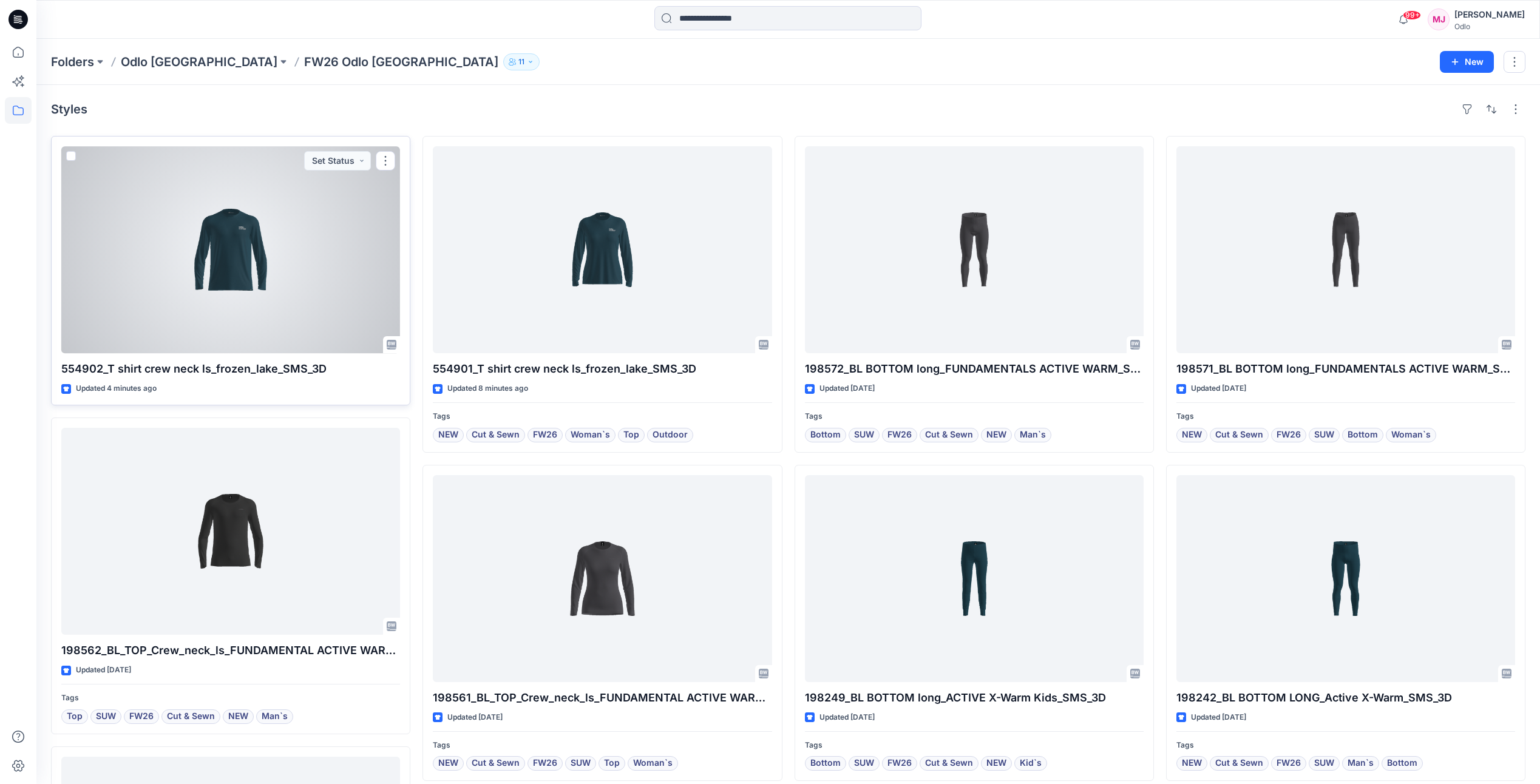
click at [309, 263] on div at bounding box center [230, 250] width 339 height 207
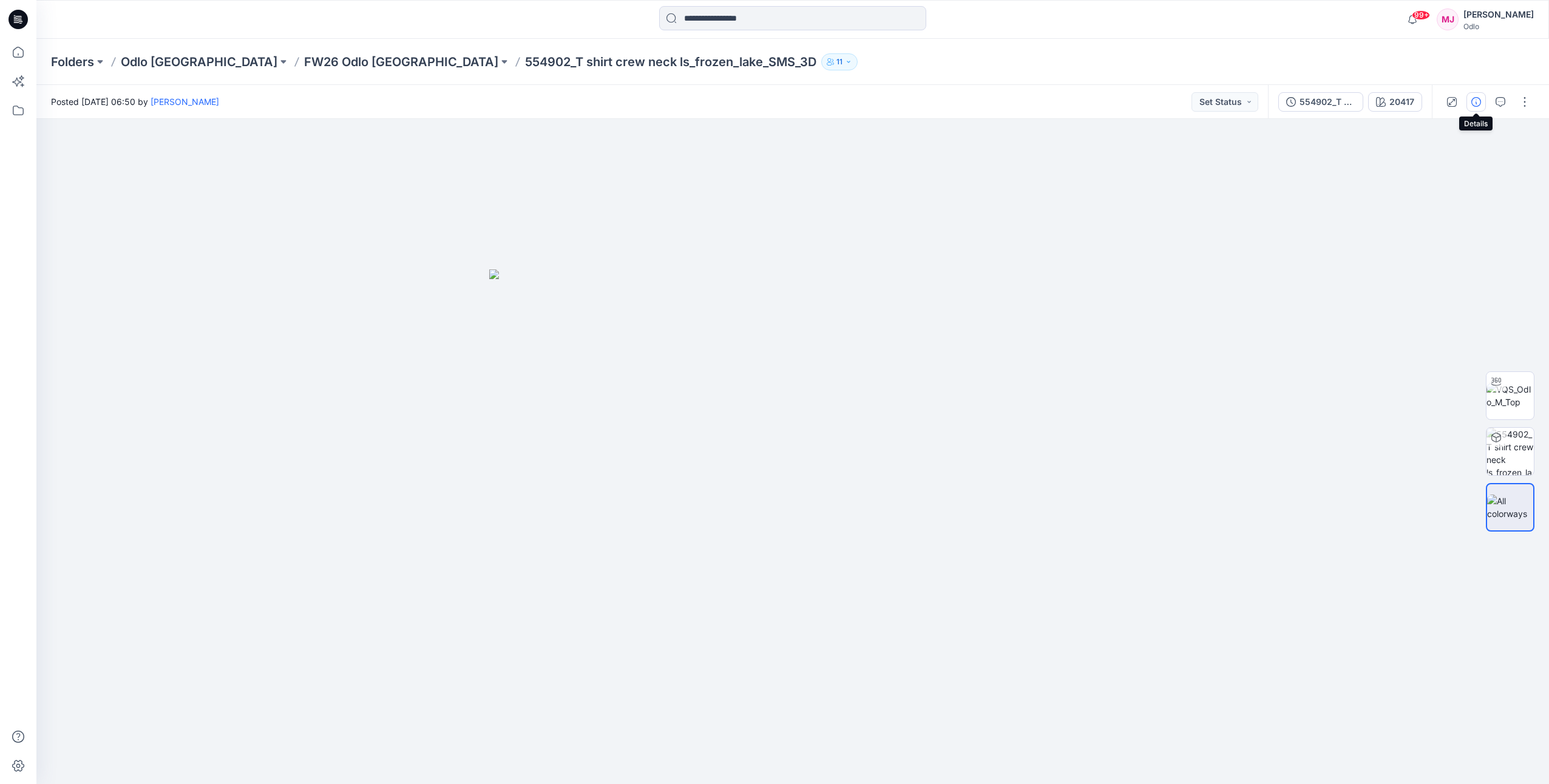
click at [1478, 106] on icon "button" at bounding box center [1477, 102] width 10 height 10
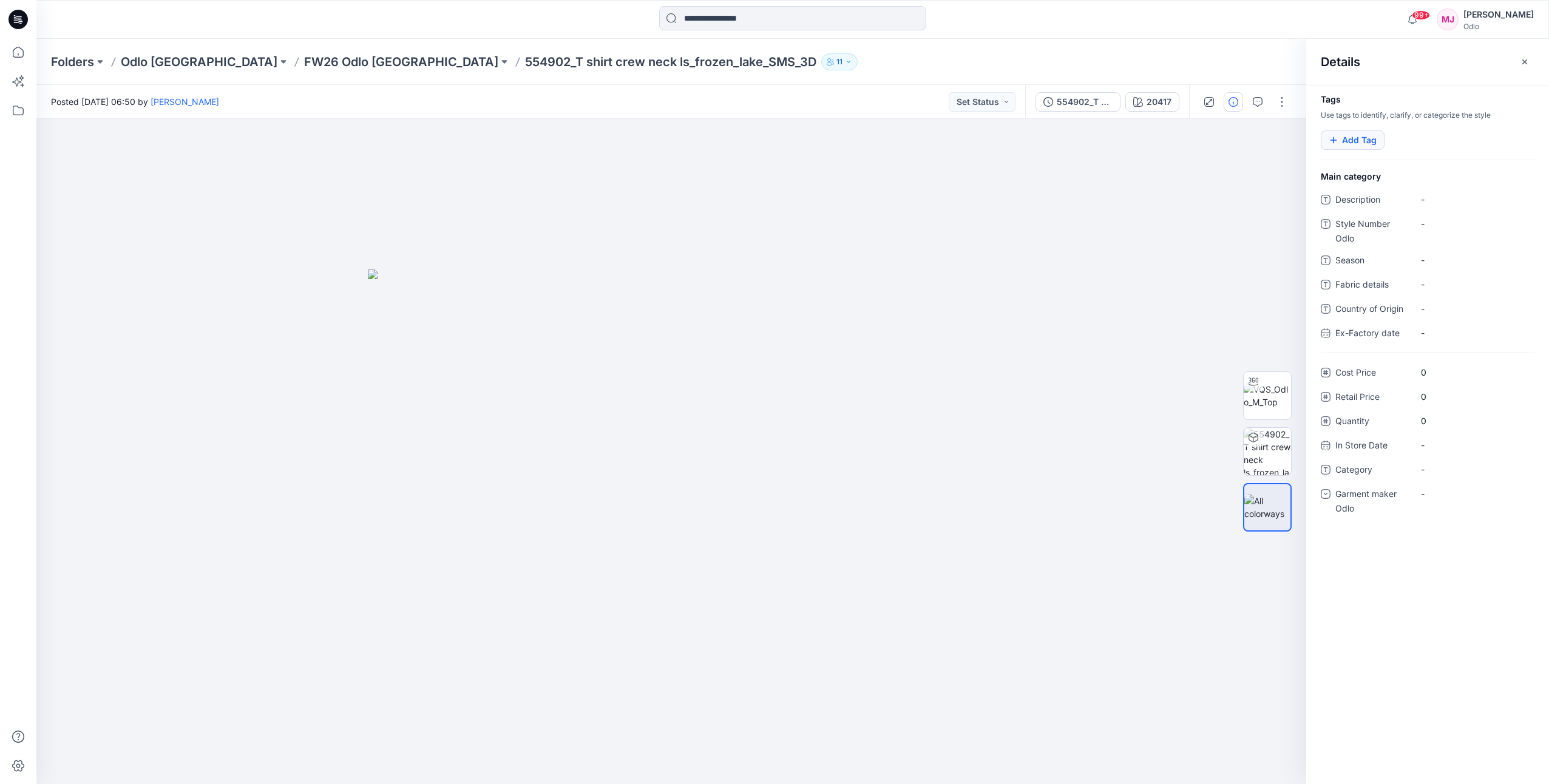
click at [1348, 141] on button "Add Tag" at bounding box center [1353, 141] width 64 height 20
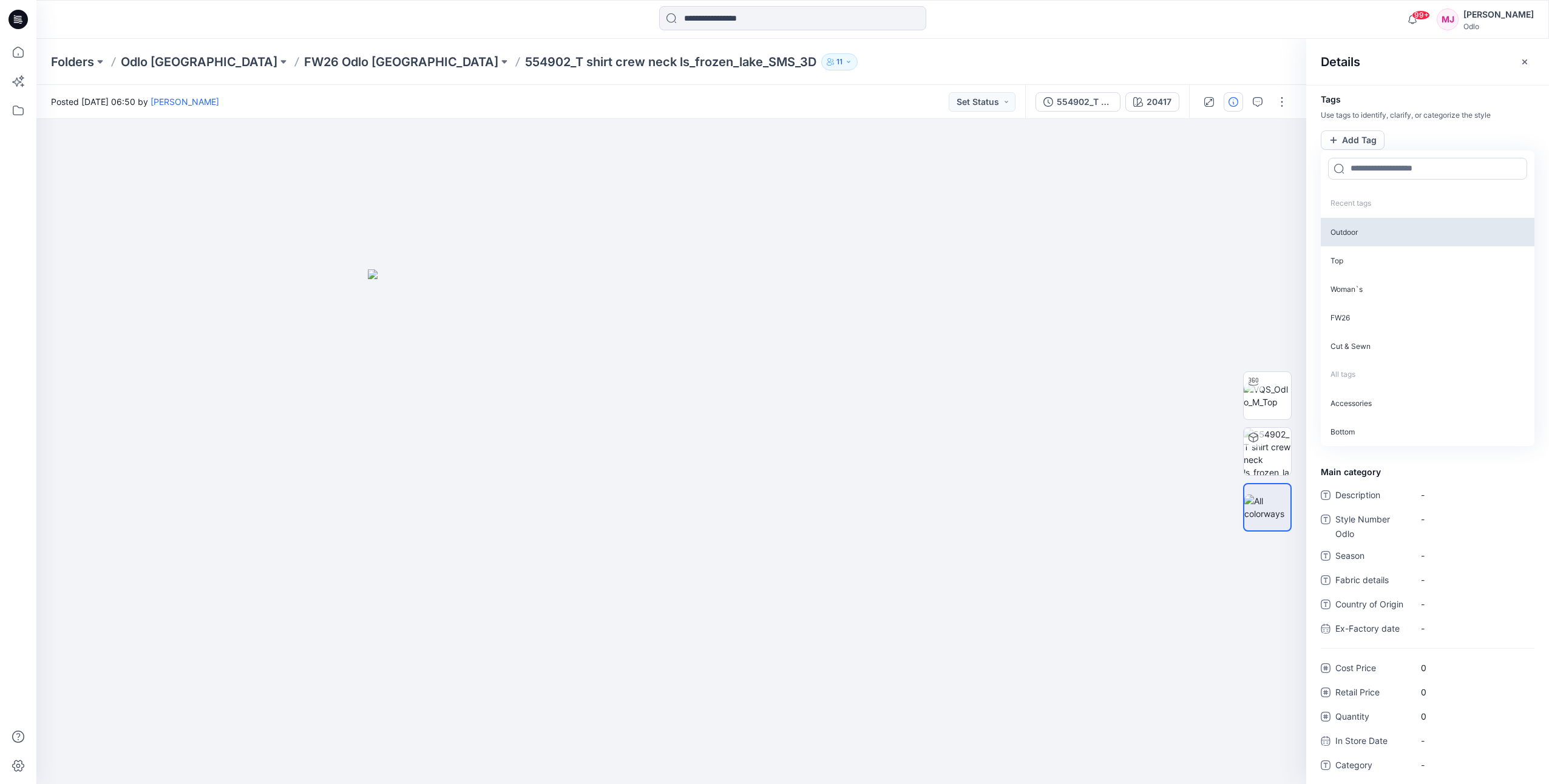
click at [1387, 234] on p "Outdoor" at bounding box center [1428, 231] width 214 height 29
click at [1387, 234] on p "Top" at bounding box center [1428, 230] width 214 height 29
click at [1387, 255] on p "FW26" at bounding box center [1428, 259] width 214 height 29
click at [1390, 263] on p "Cut & Sewn" at bounding box center [1428, 259] width 214 height 29
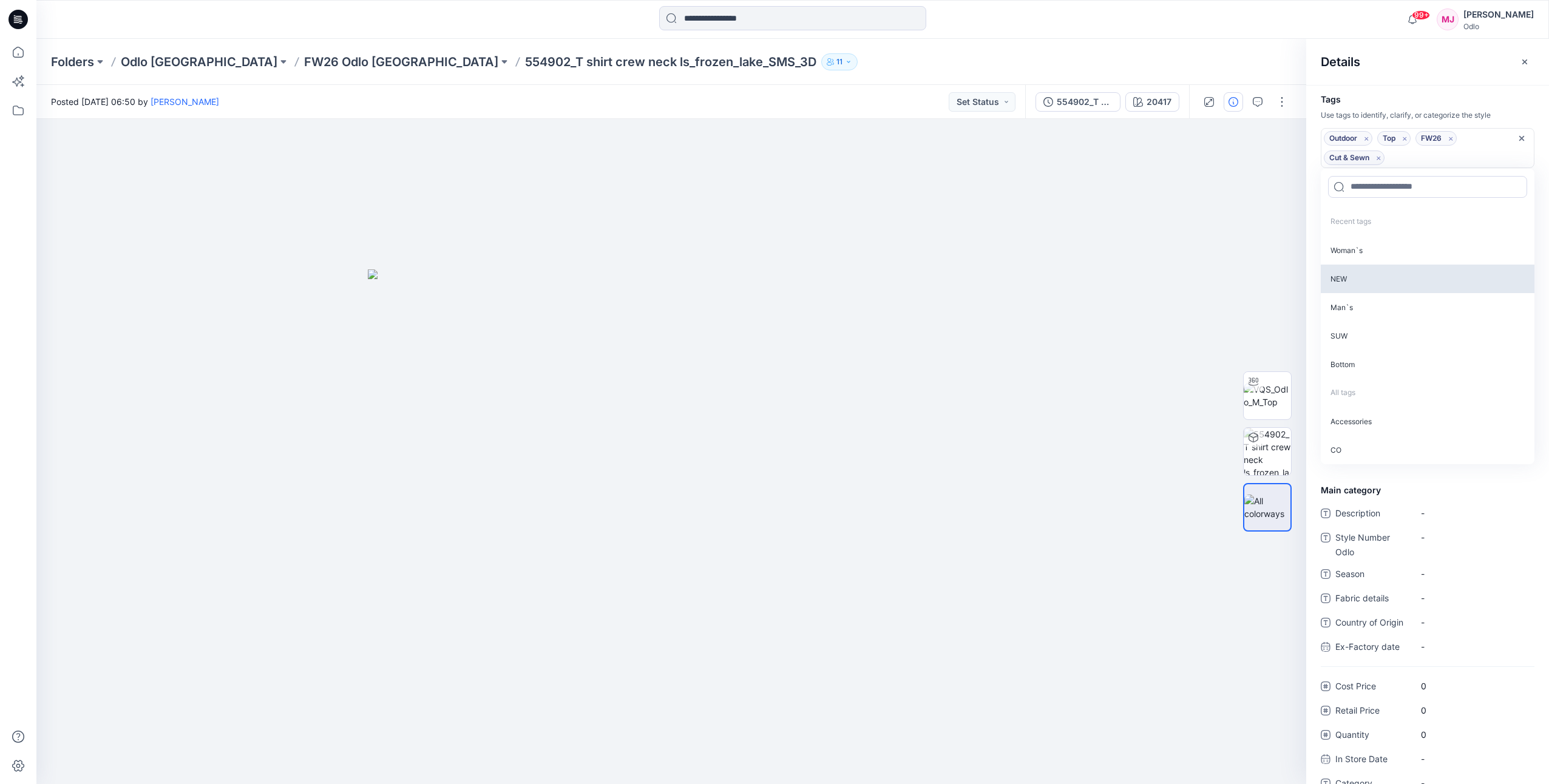
click at [1388, 271] on p "NEW" at bounding box center [1428, 278] width 214 height 29
drag, startPoint x: 1388, startPoint y: 281, endPoint x: 1384, endPoint y: 267, distance: 14.6
click at [1388, 282] on p "Man`s" at bounding box center [1428, 278] width 214 height 29
click at [1442, 65] on div "Details" at bounding box center [1428, 61] width 243 height 45
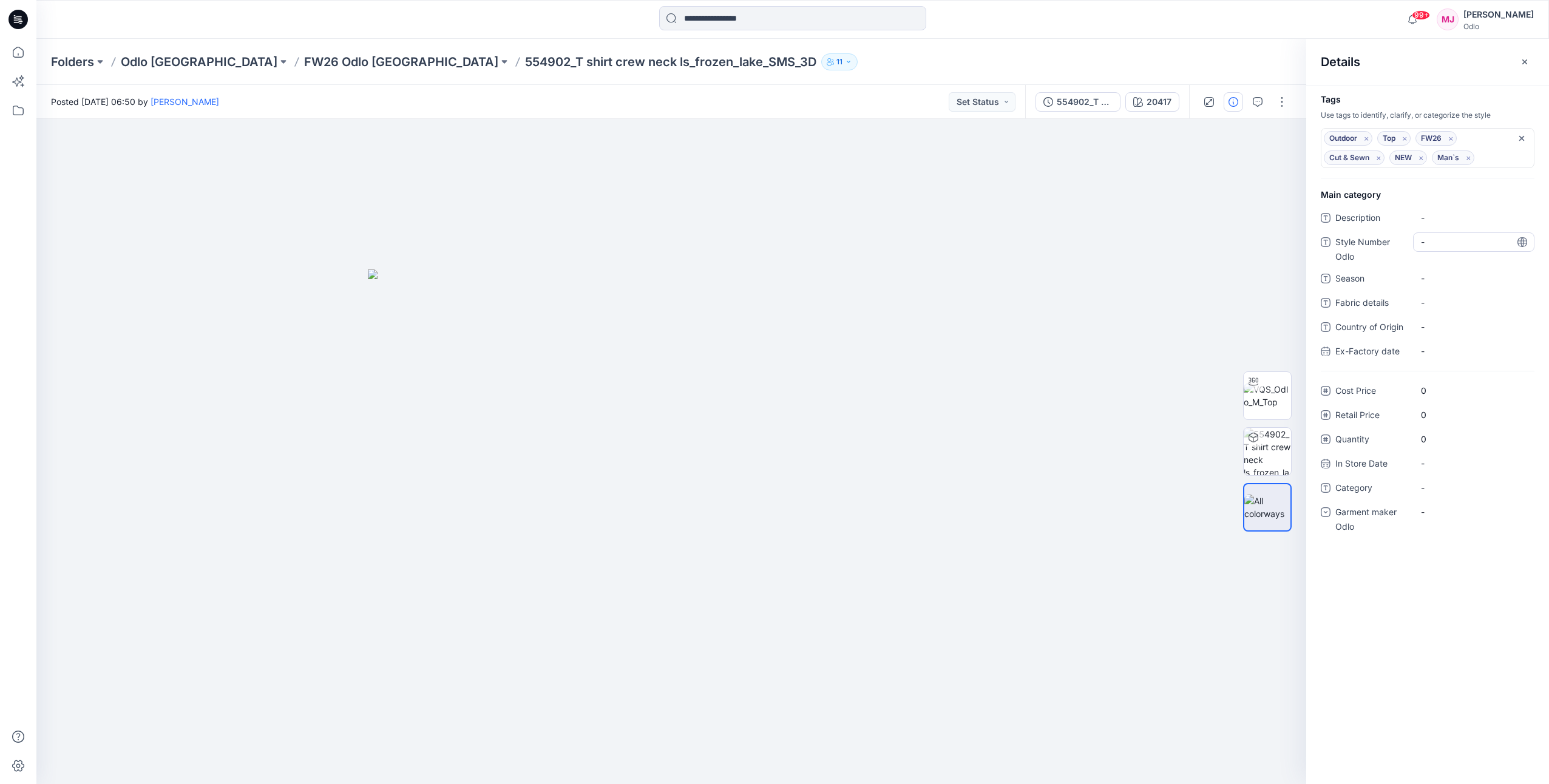
click at [1447, 240] on Odlo "-" at bounding box center [1473, 241] width 105 height 13
type textarea "******"
click at [1454, 518] on div "-" at bounding box center [1473, 513] width 121 height 20
click at [1448, 579] on div "Odlo [GEOGRAPHIC_DATA]" at bounding box center [1474, 587] width 116 height 25
click at [1028, 64] on div "Folders Odlo Romania FW26 Odlo Romania 554902_T shirt crew neck ls_frozen_lake_…" at bounding box center [746, 61] width 1390 height 17
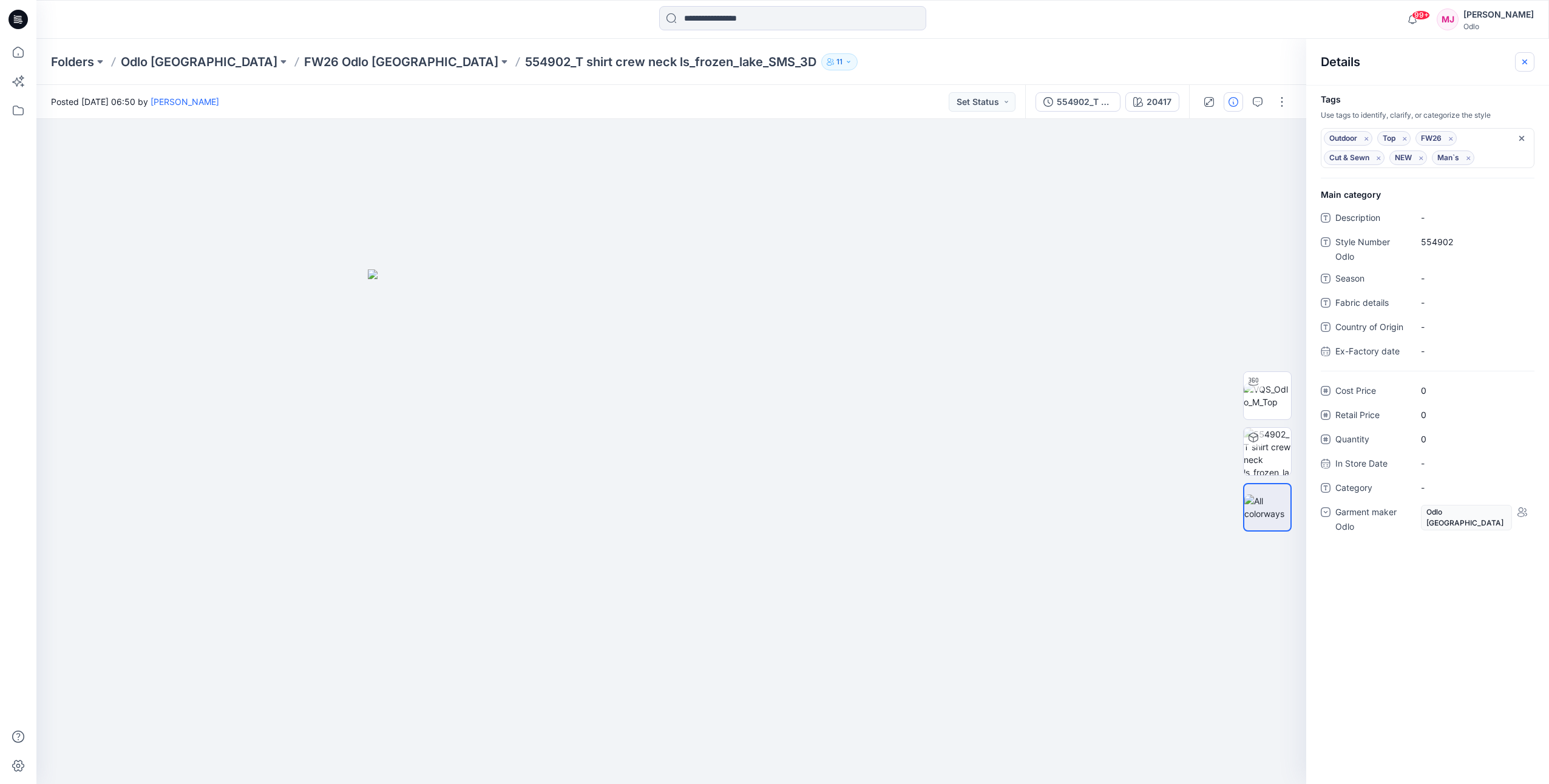
click at [1521, 60] on icon "button" at bounding box center [1525, 62] width 10 height 10
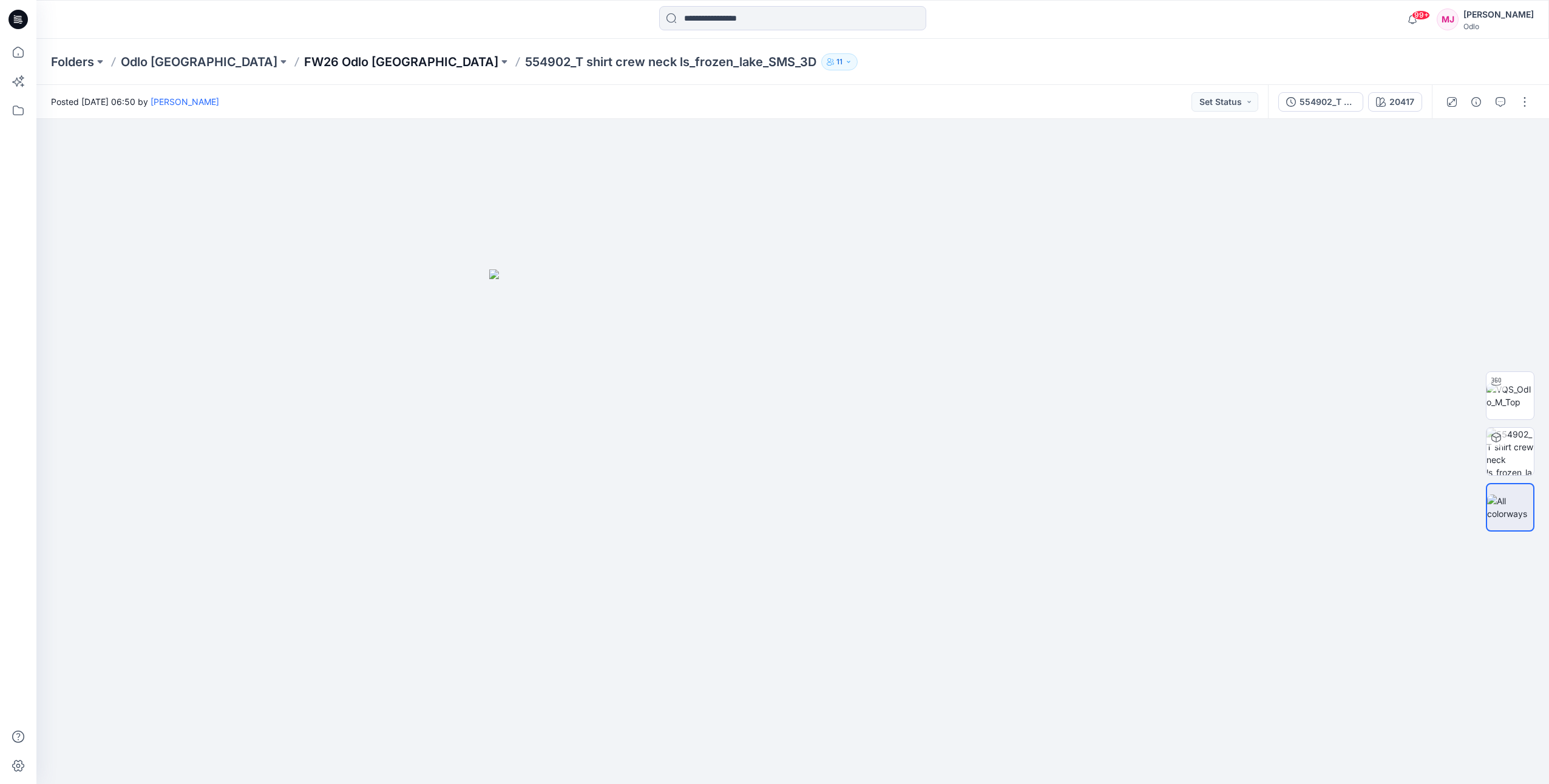
click at [304, 57] on p "FW26 Odlo [GEOGRAPHIC_DATA]" at bounding box center [401, 61] width 194 height 17
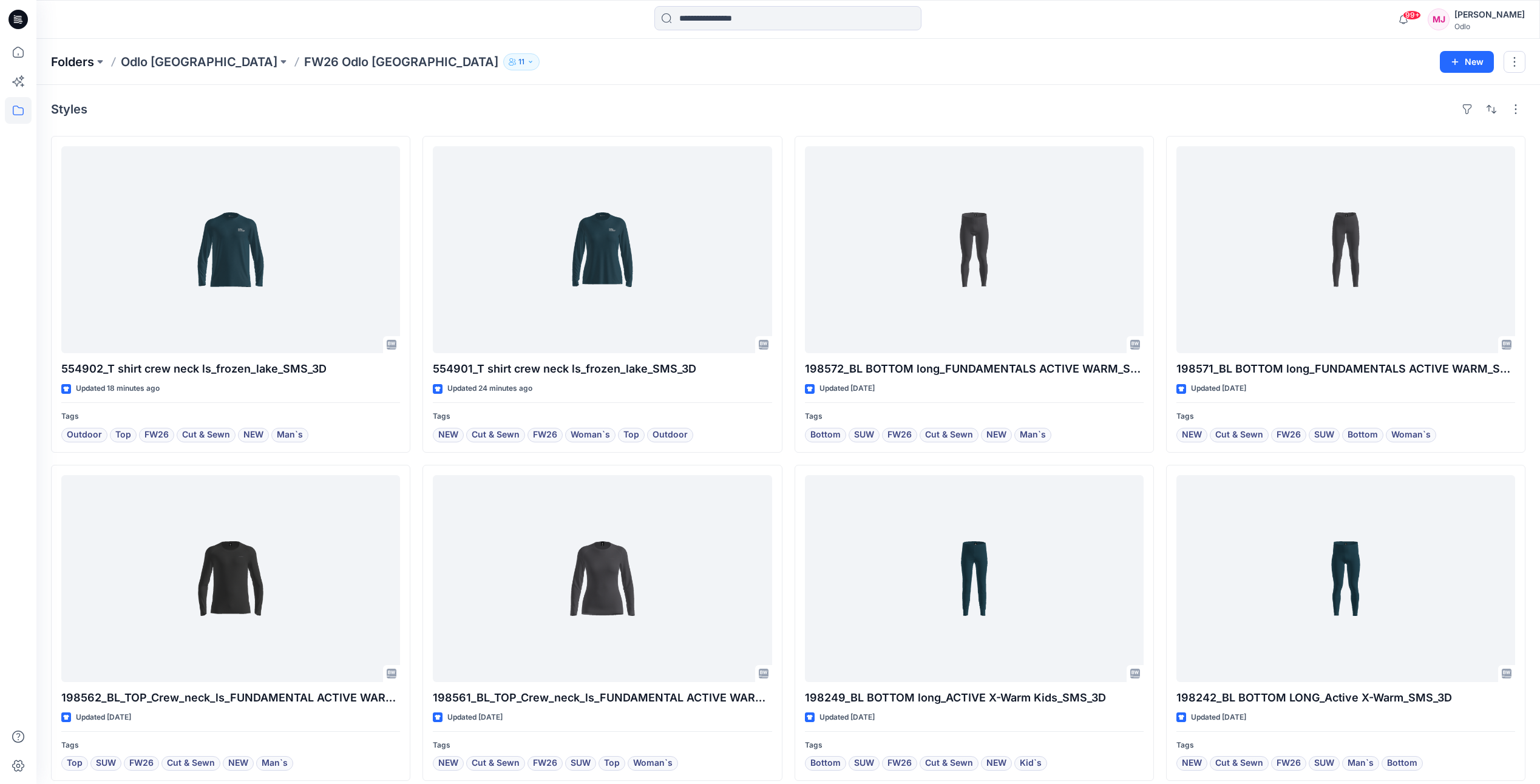
click at [94, 59] on p "Folders" at bounding box center [73, 61] width 43 height 17
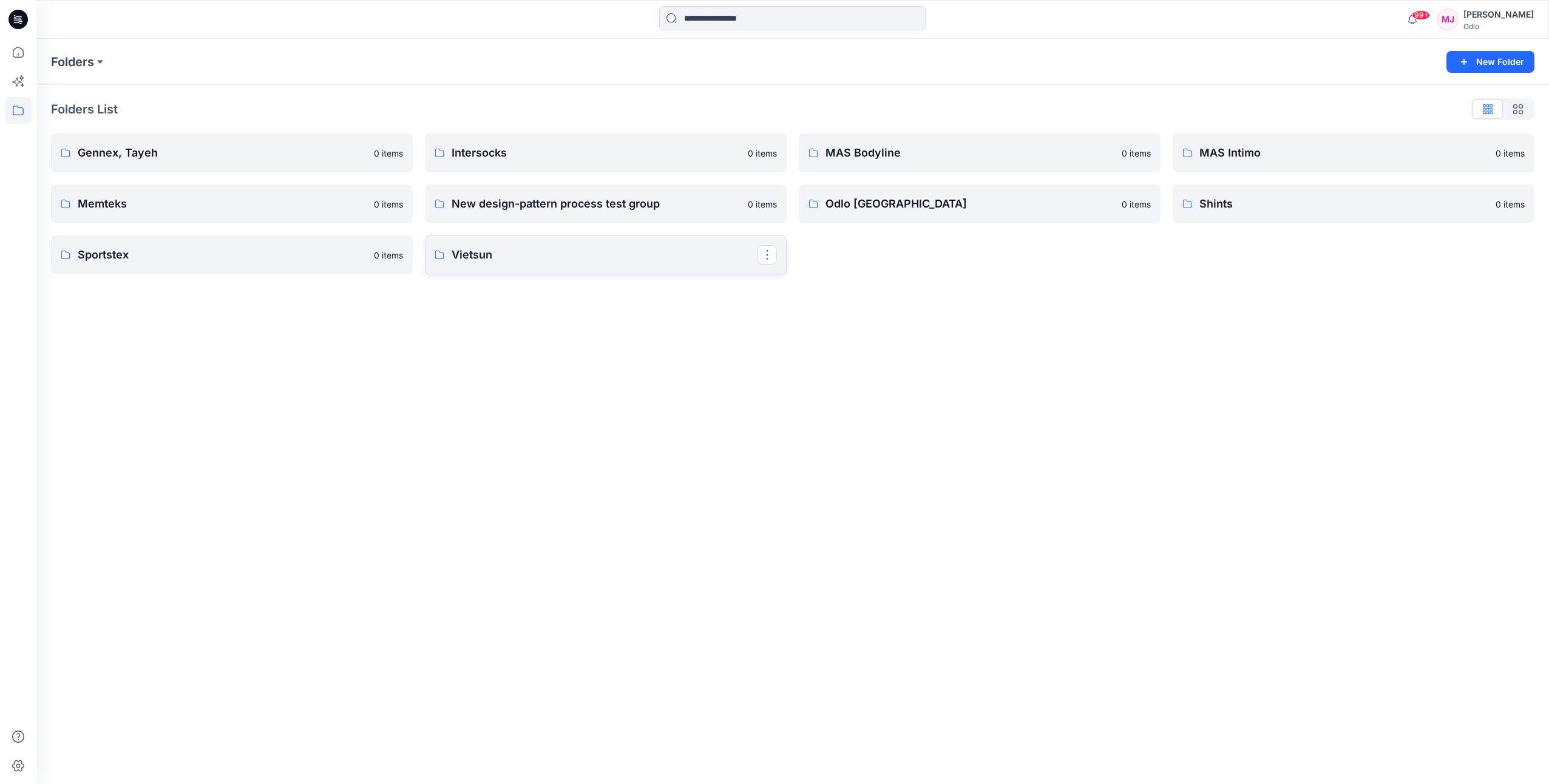
click at [473, 253] on p "Vietsun" at bounding box center [604, 254] width 306 height 17
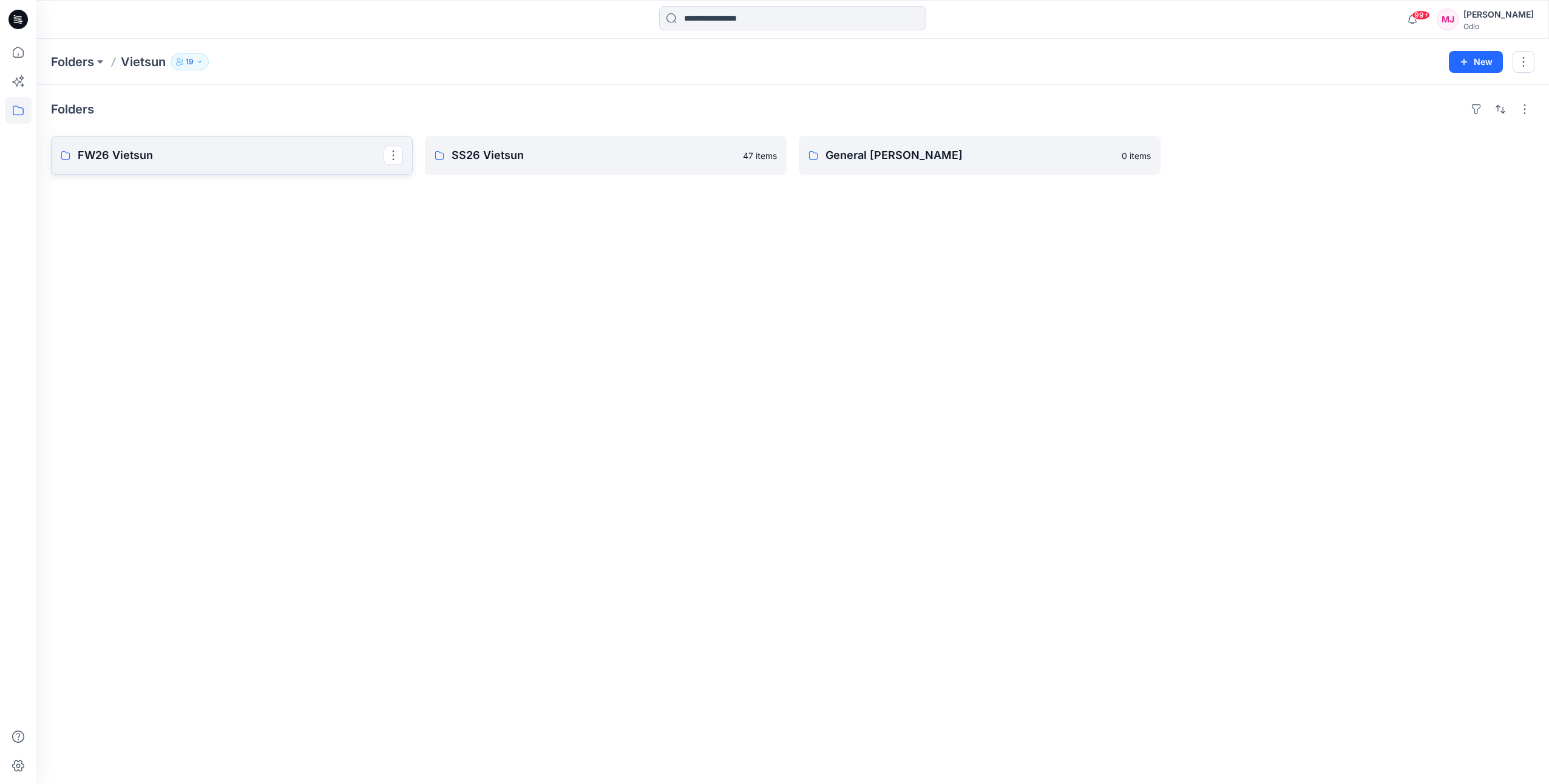
click at [238, 147] on link "FW26 Vietsun" at bounding box center [232, 154] width 362 height 38
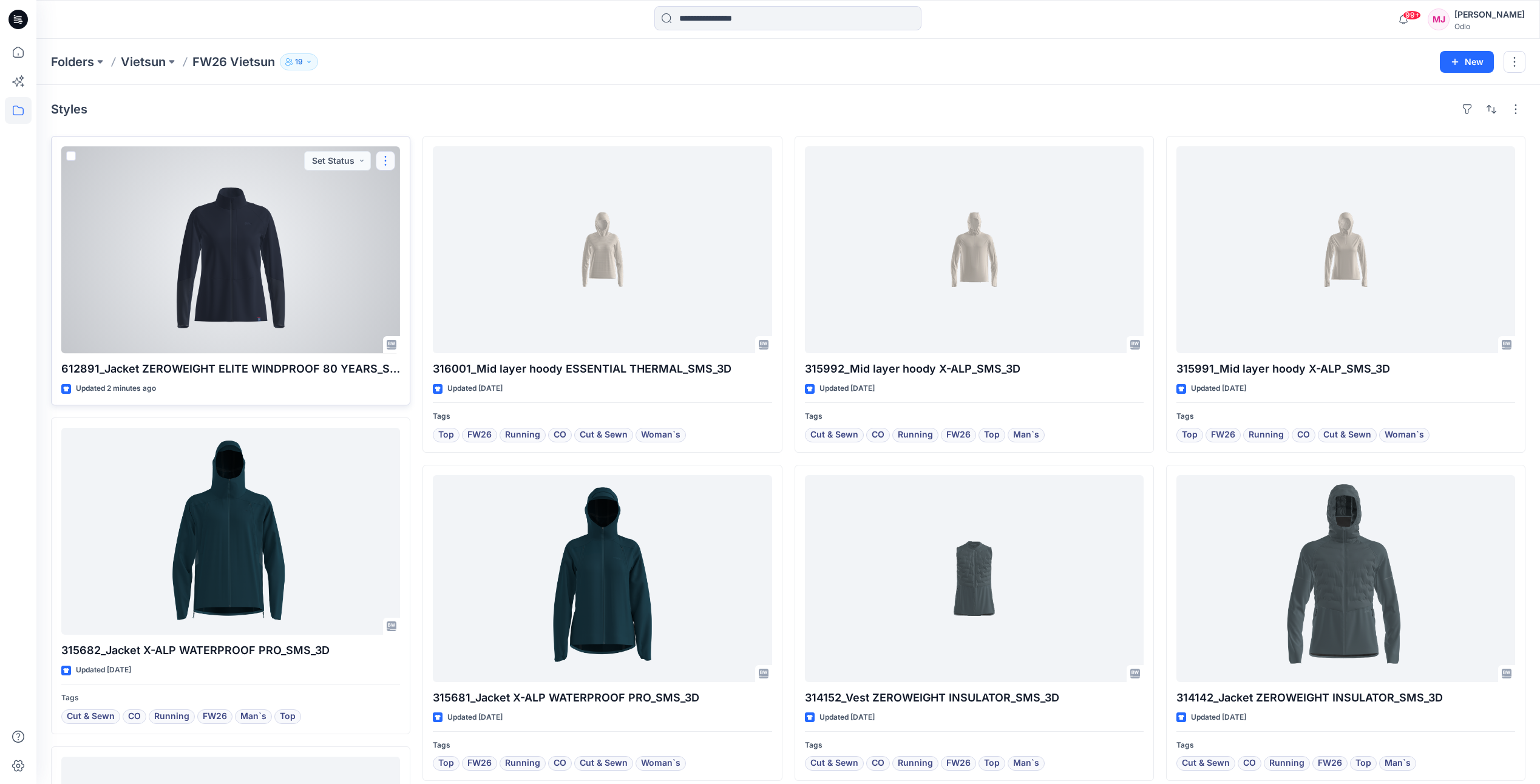
click at [385, 159] on button "button" at bounding box center [386, 161] width 20 height 20
click at [339, 235] on div at bounding box center [230, 250] width 339 height 207
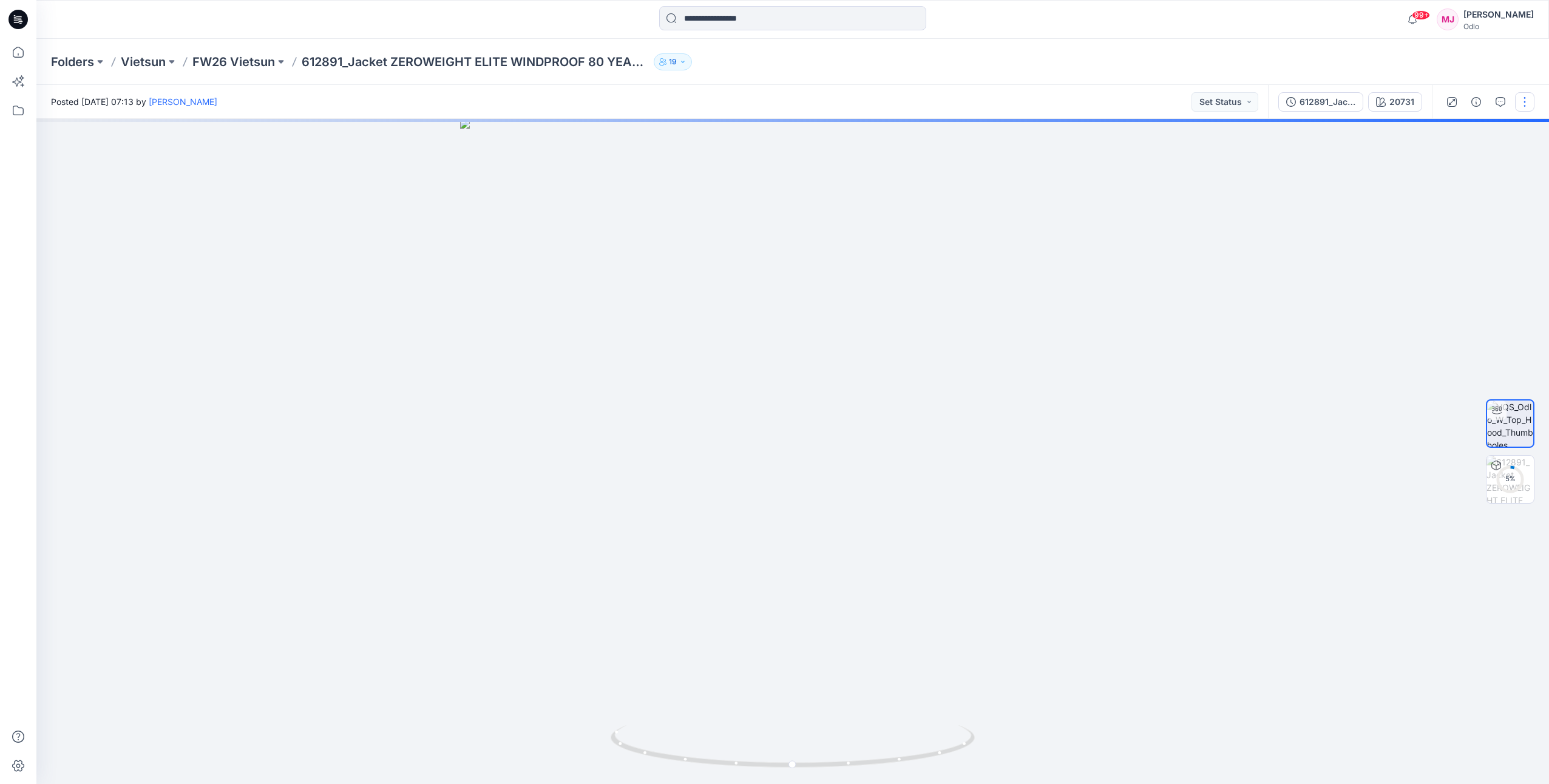
click at [1526, 105] on button "button" at bounding box center [1525, 102] width 20 height 20
click at [1444, 160] on p "Edit" at bounding box center [1447, 163] width 15 height 13
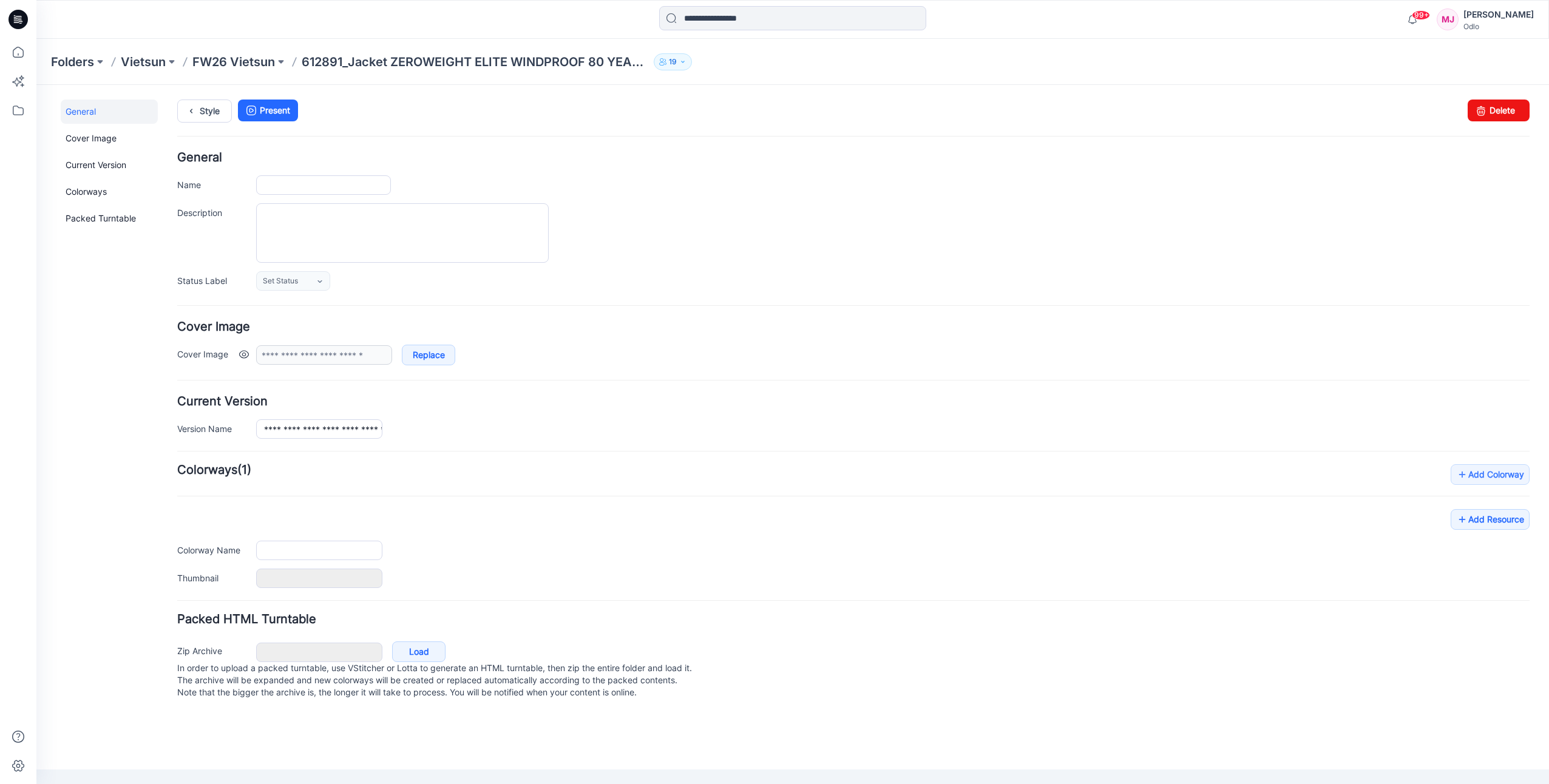
type input "**********"
type input "*****"
type input "**********"
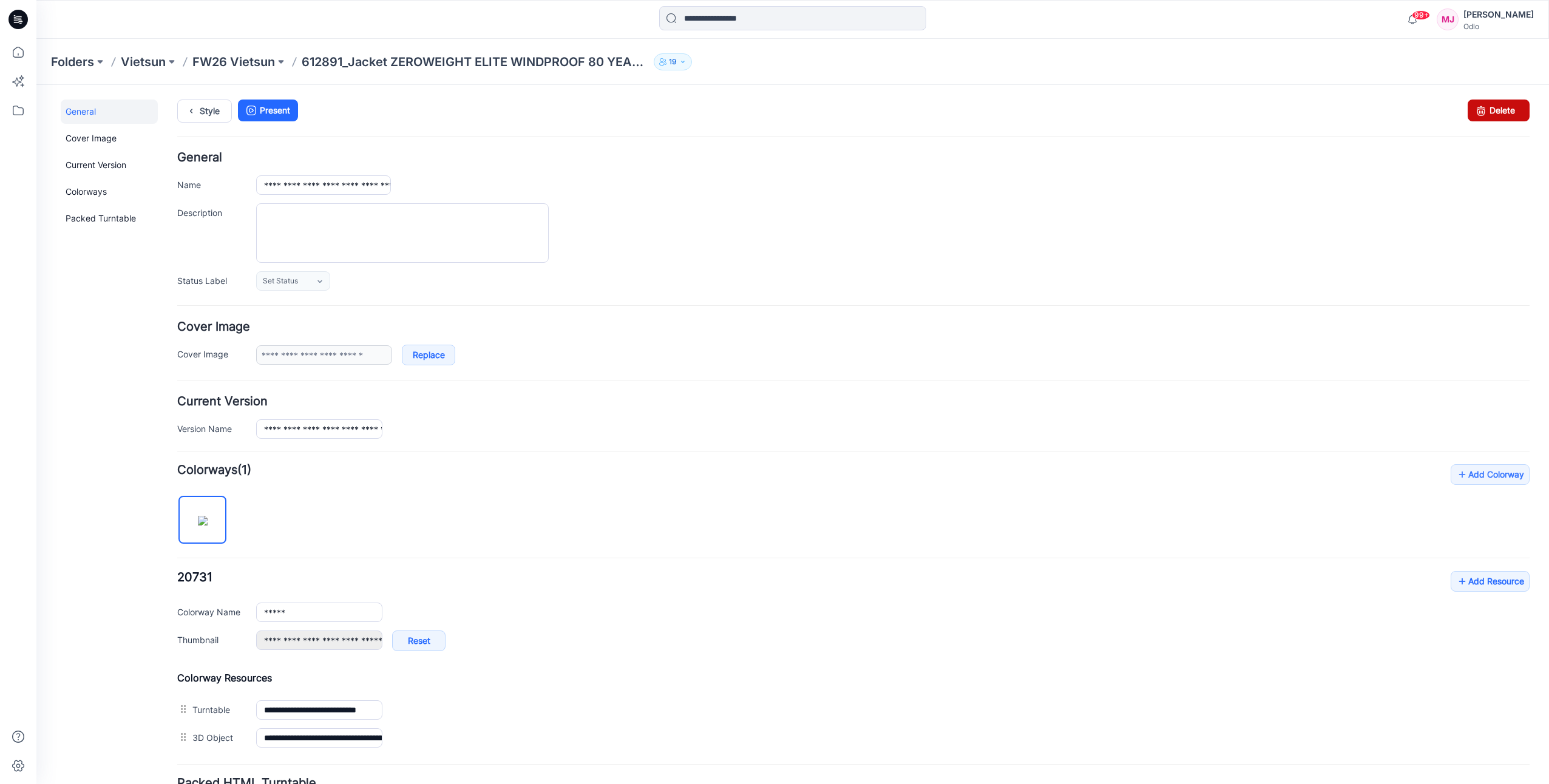
click at [1484, 116] on link "Delete" at bounding box center [1499, 110] width 62 height 22
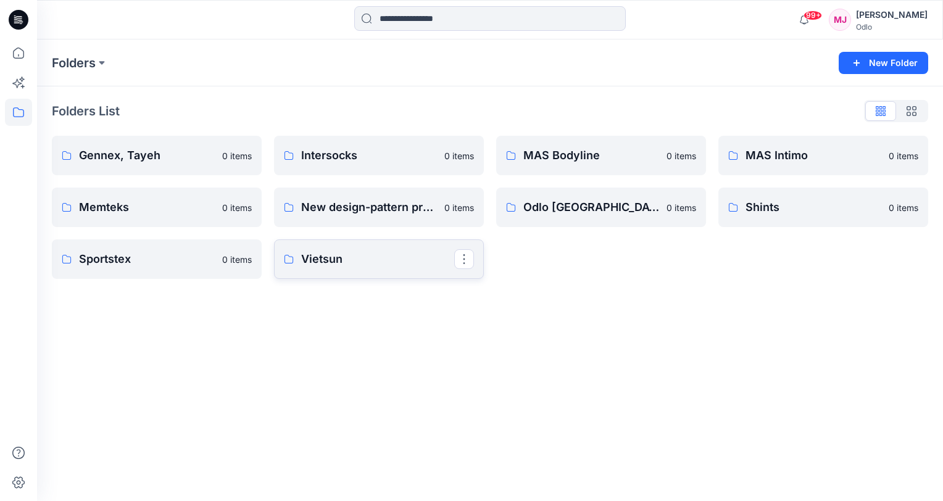
click at [360, 252] on p "Vietsun" at bounding box center [377, 258] width 153 height 17
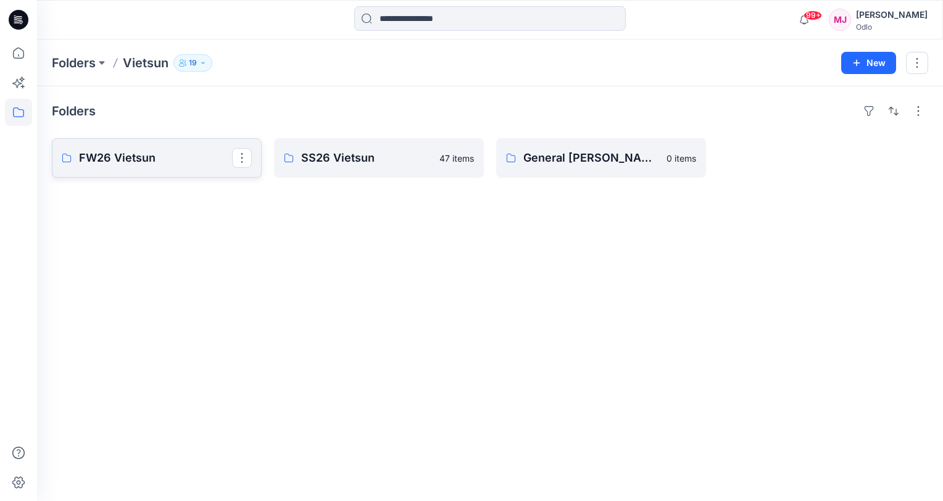
click at [170, 162] on p "FW26 Vietsun" at bounding box center [155, 157] width 153 height 17
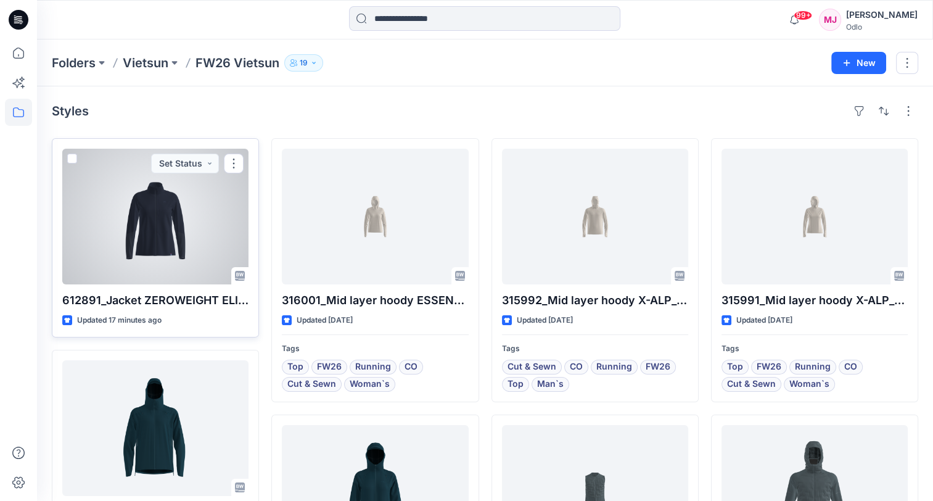
click at [175, 249] on div at bounding box center [155, 217] width 186 height 136
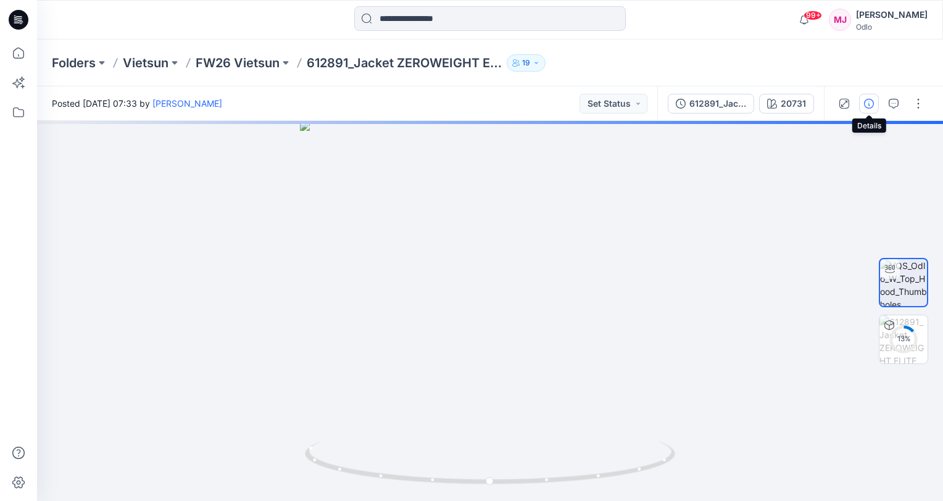
click at [871, 102] on icon "button" at bounding box center [869, 104] width 10 height 10
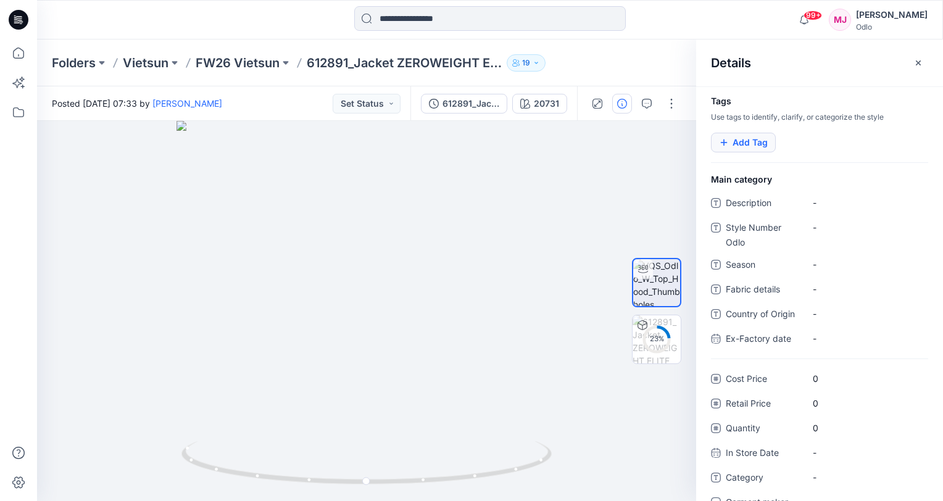
click at [718, 145] on button "Add Tag" at bounding box center [743, 143] width 65 height 20
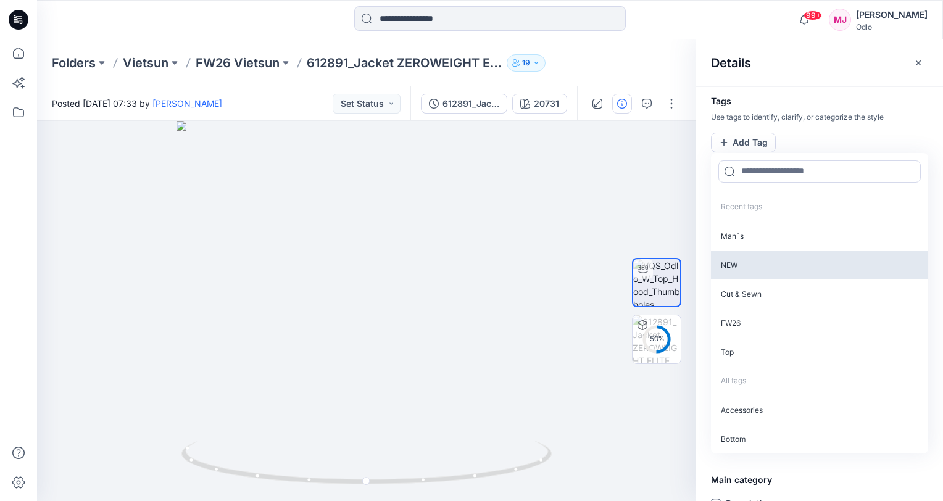
click at [727, 256] on p "NEW" at bounding box center [819, 264] width 217 height 29
click at [730, 261] on p "Cut & Sewn" at bounding box center [819, 263] width 217 height 29
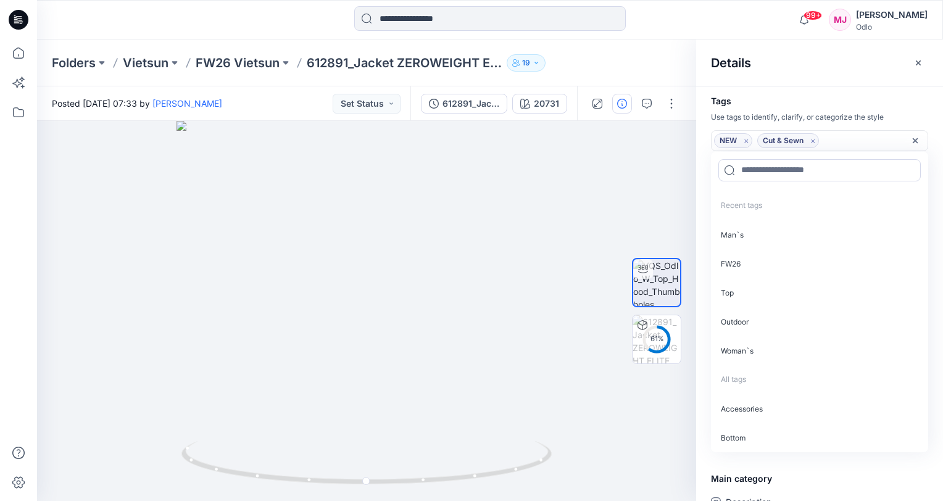
click at [730, 261] on p "FW26" at bounding box center [819, 263] width 217 height 29
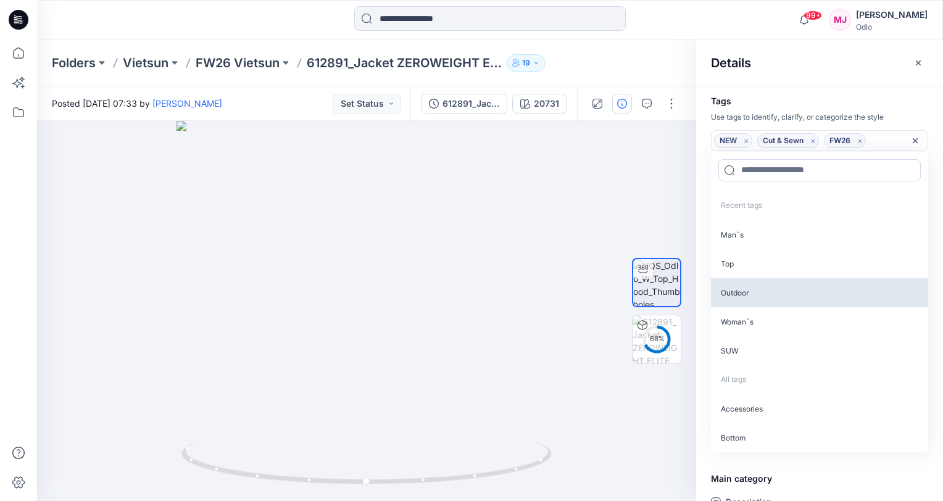
click at [730, 262] on p "Top" at bounding box center [819, 263] width 217 height 29
click at [733, 284] on p "Woman`s" at bounding box center [819, 292] width 217 height 29
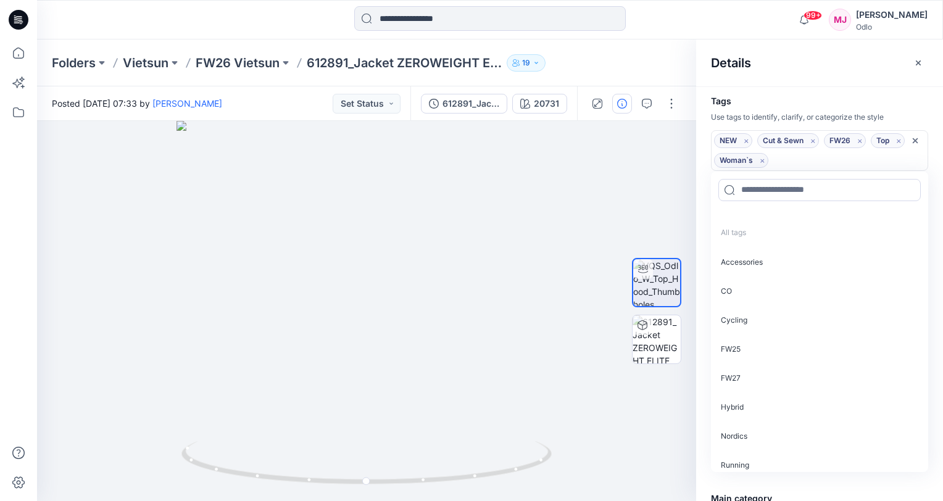
scroll to position [185, 0]
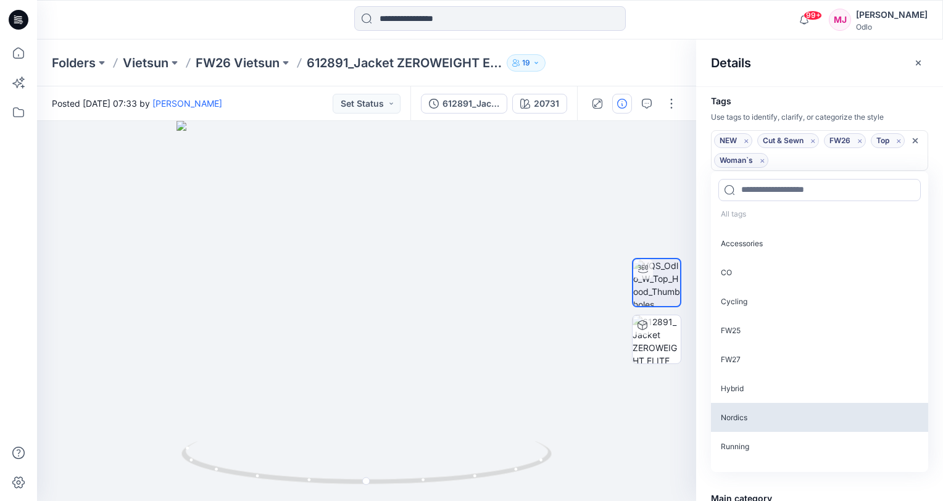
click at [739, 419] on p "Nordics" at bounding box center [819, 417] width 217 height 29
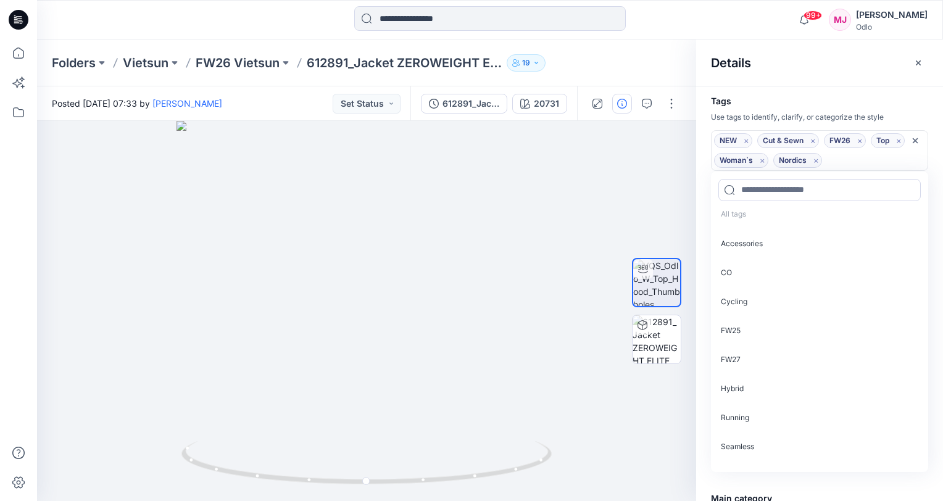
click at [641, 67] on div "Folders Vietsun FW26 Vietsun 612891_Jacket ZEROWEIGHT ELITE WINDPROOF 80 YEARS_…" at bounding box center [442, 62] width 780 height 17
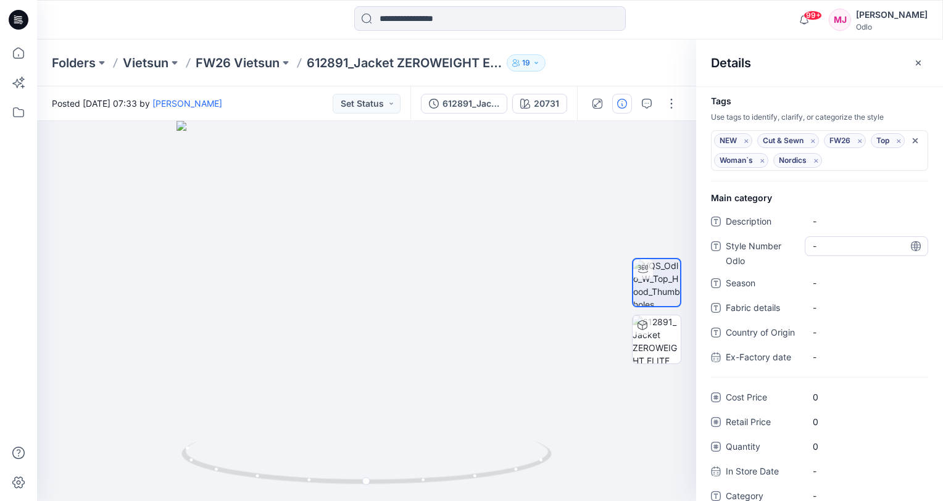
click at [833, 246] on Odlo "-" at bounding box center [866, 245] width 107 height 13
type textarea "******"
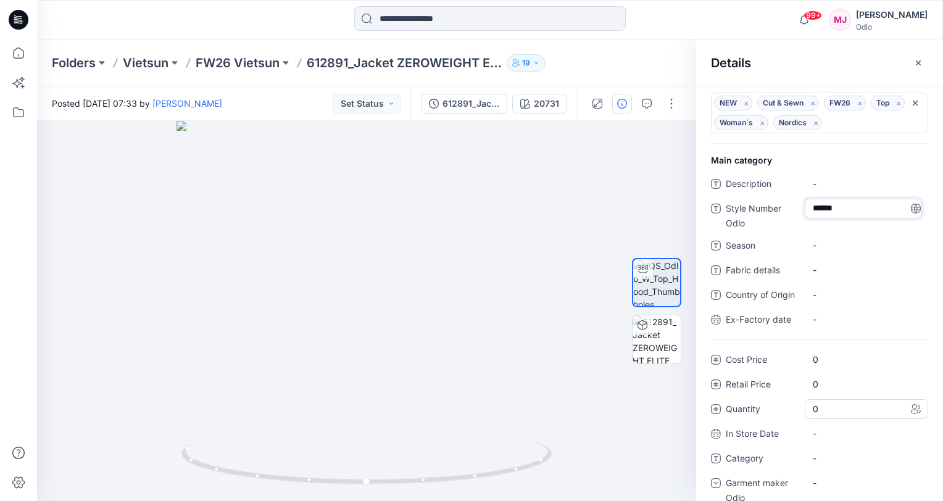
scroll to position [56, 0]
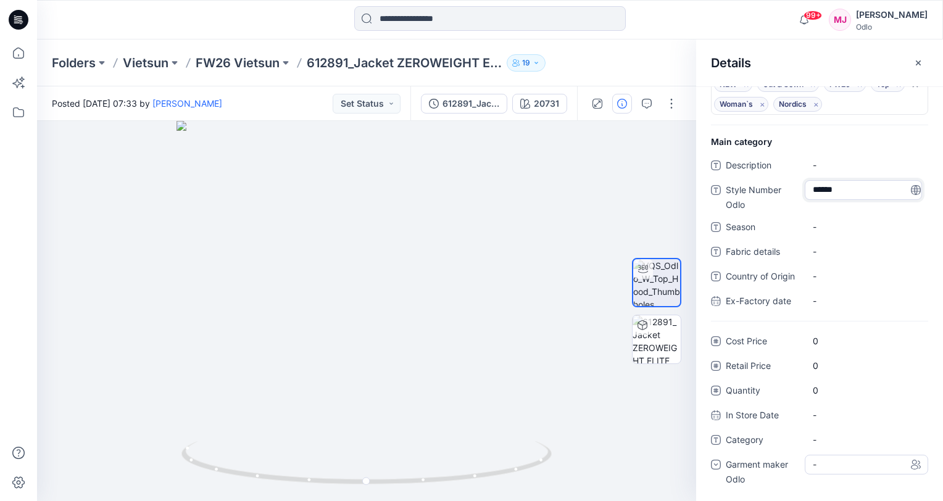
click at [843, 463] on div "-" at bounding box center [866, 465] width 123 height 20
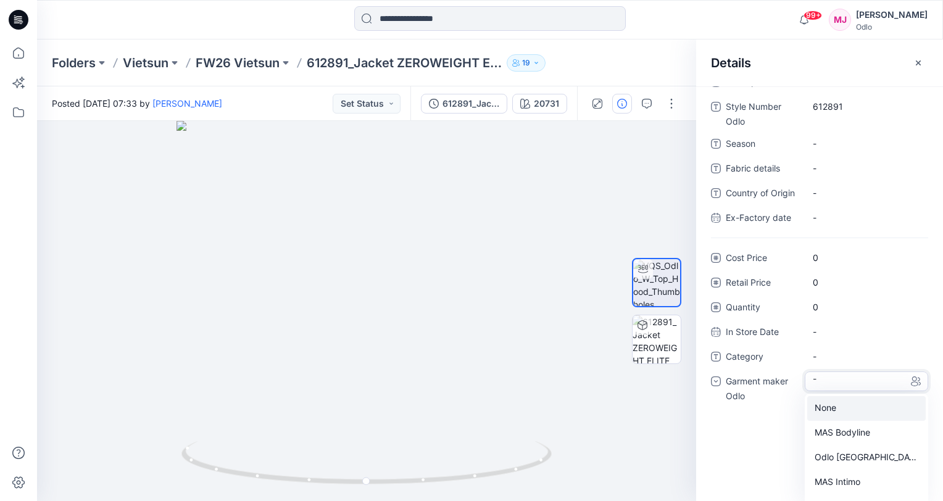
scroll to position [147, 0]
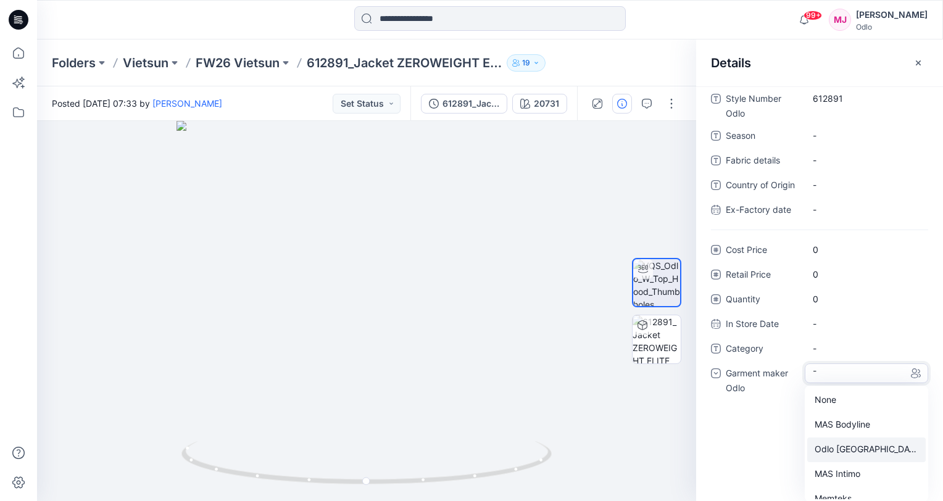
click at [840, 454] on div "Odlo [GEOGRAPHIC_DATA]" at bounding box center [866, 449] width 118 height 25
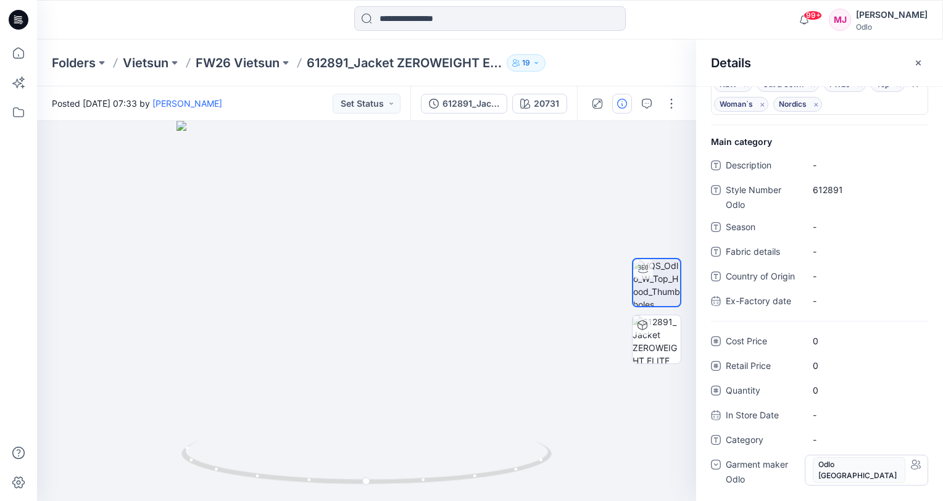
click at [879, 458] on div "Odlo [GEOGRAPHIC_DATA]" at bounding box center [866, 470] width 107 height 30
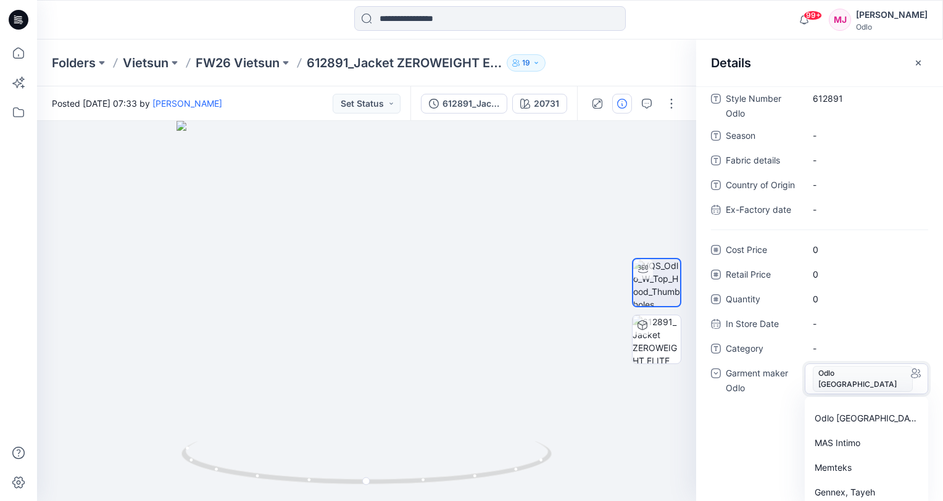
scroll to position [25, 0]
click at [832, 460] on div "MAS Intimo" at bounding box center [866, 461] width 118 height 25
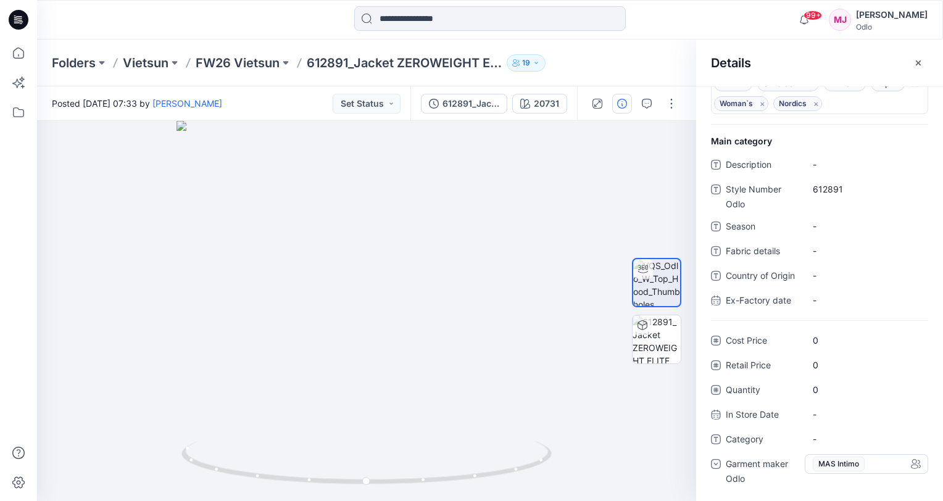
scroll to position [56, 0]
click at [879, 459] on div "MAS Intimo" at bounding box center [866, 465] width 123 height 20
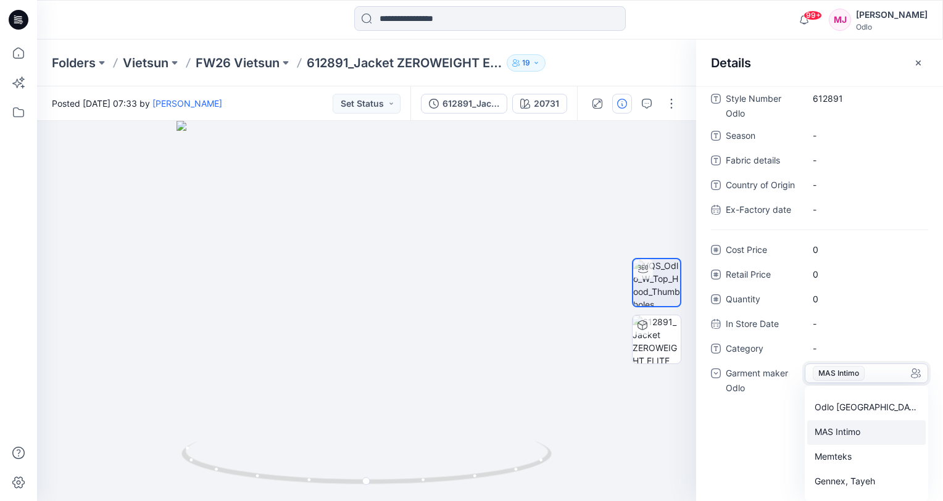
scroll to position [86, 0]
click at [839, 460] on div "Vietsun" at bounding box center [866, 462] width 118 height 25
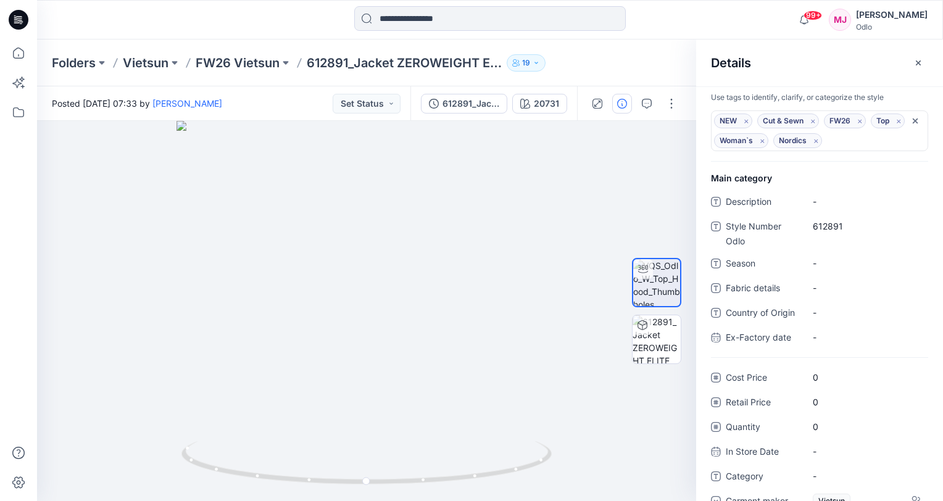
scroll to position [0, 0]
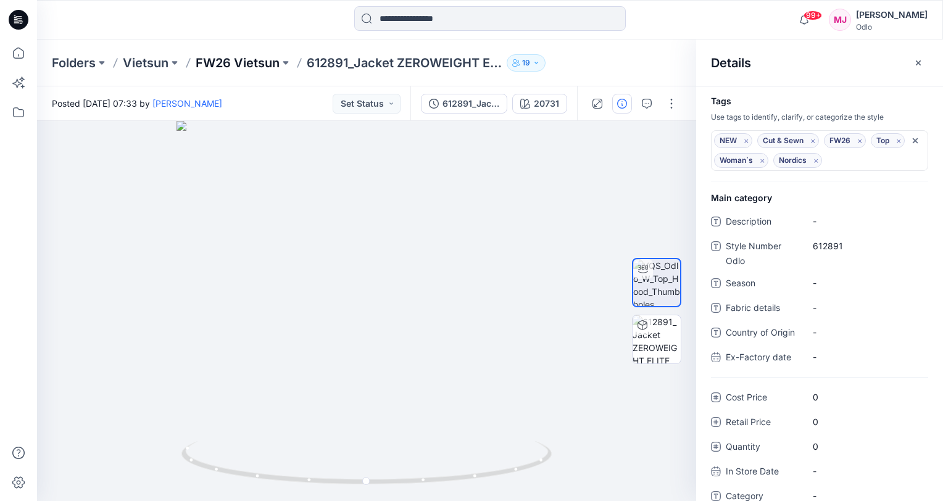
click at [233, 63] on p "FW26 Vietsun" at bounding box center [238, 62] width 84 height 17
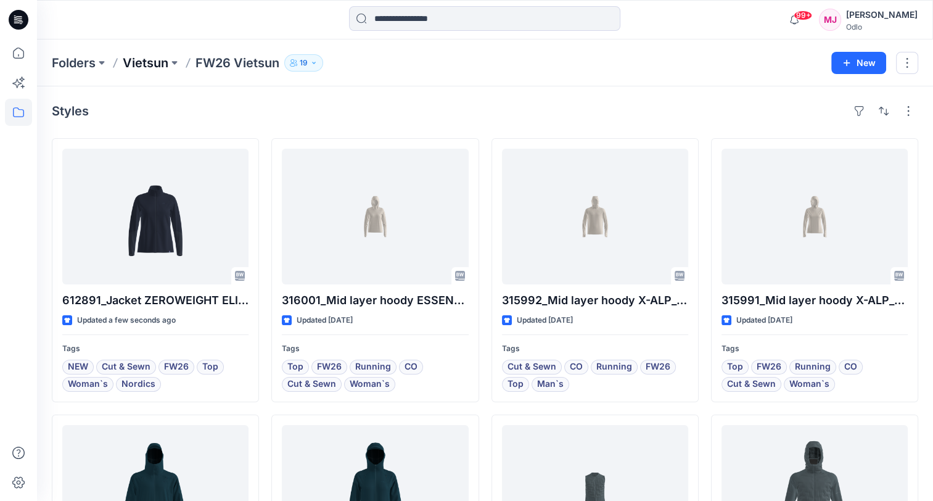
click at [150, 65] on p "Vietsun" at bounding box center [146, 62] width 46 height 17
